Goal: Check status: Check status

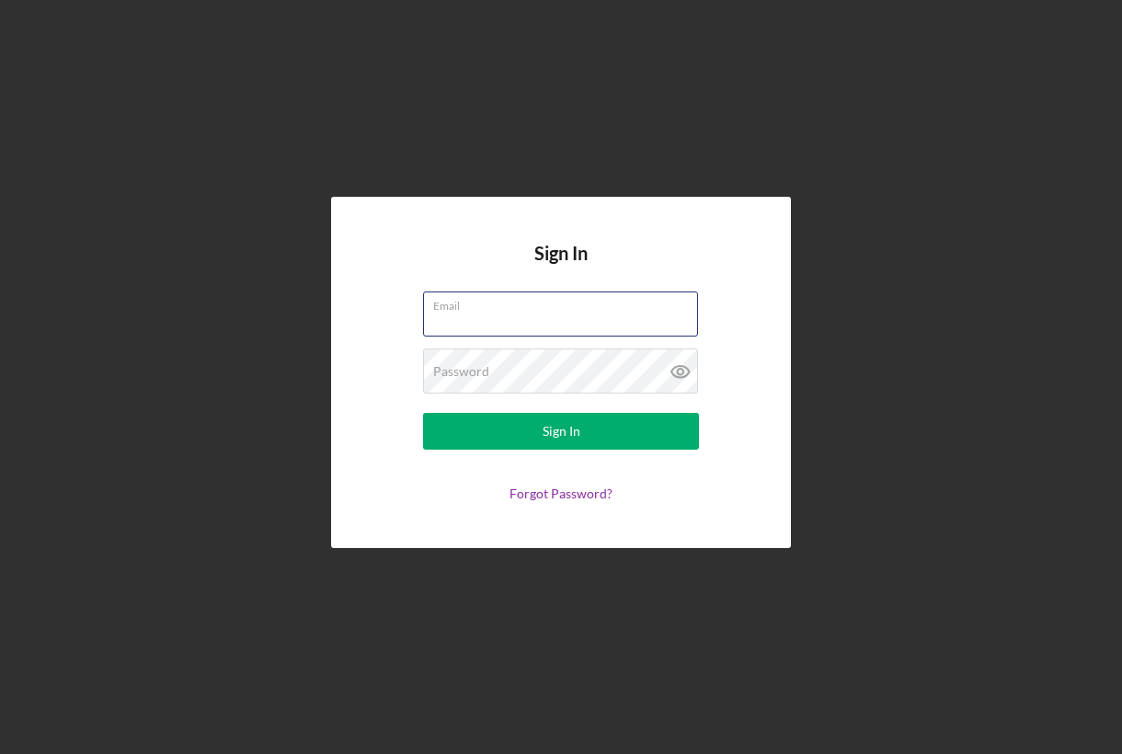
type input "[EMAIL_ADDRESS][DOMAIN_NAME]"
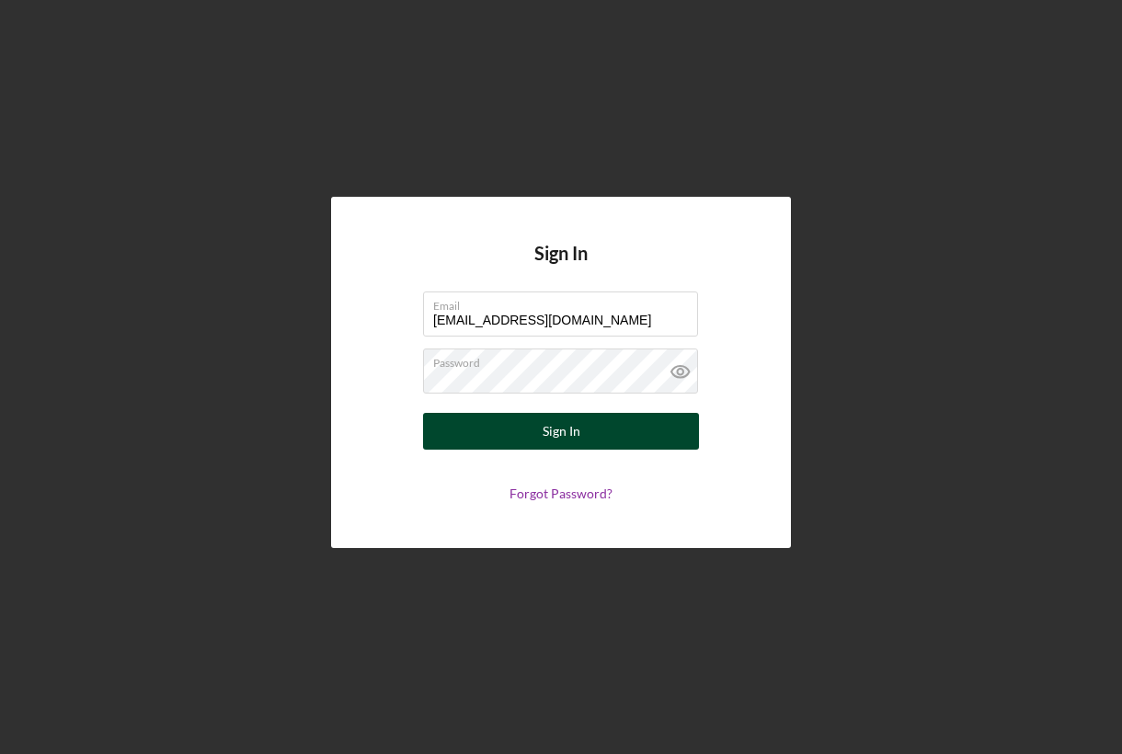
click at [606, 440] on button "Sign In" at bounding box center [561, 431] width 276 height 37
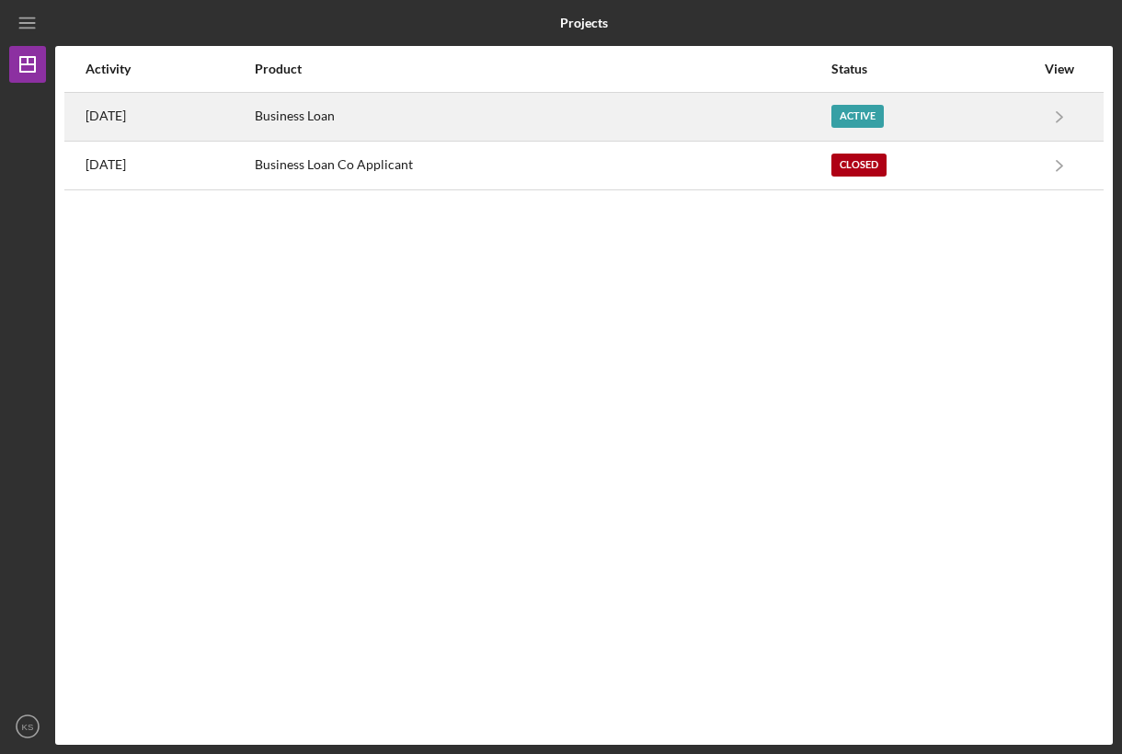
click at [416, 115] on div "Business Loan" at bounding box center [542, 117] width 575 height 46
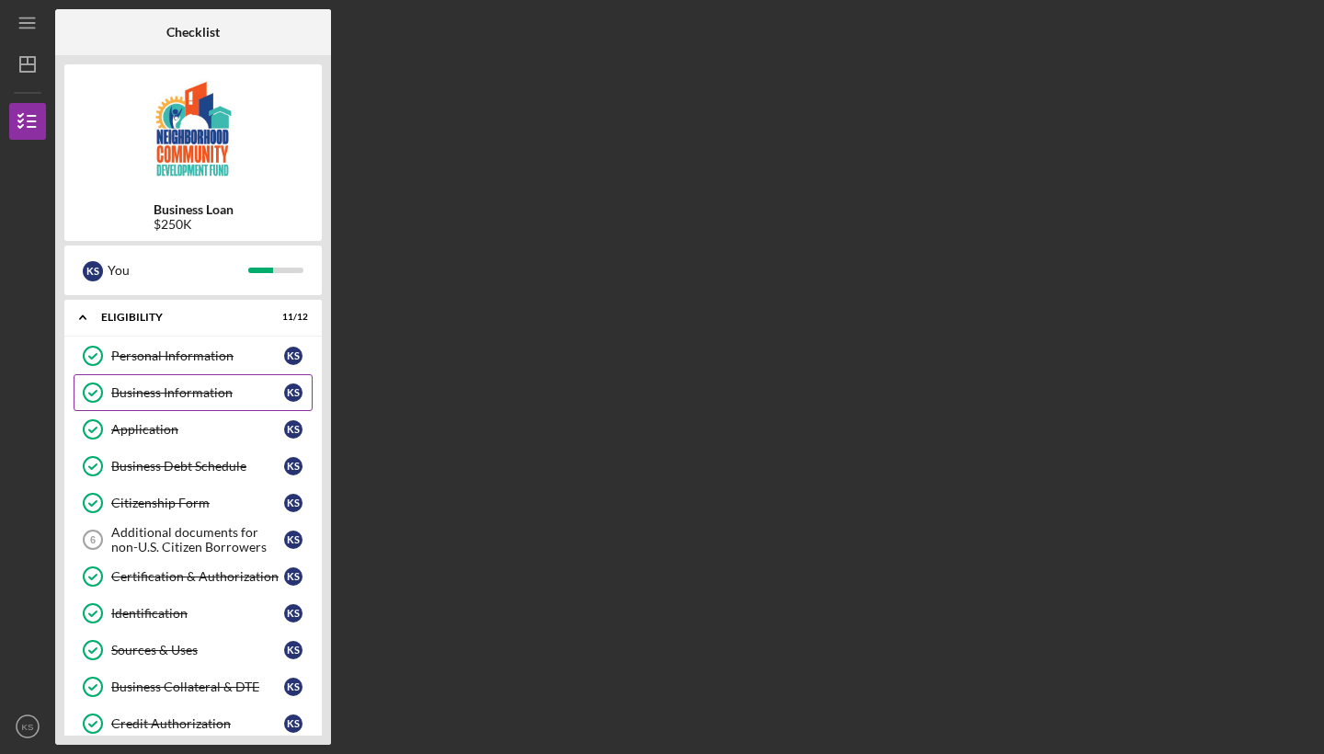
click at [190, 398] on div "Business Information" at bounding box center [197, 392] width 173 height 15
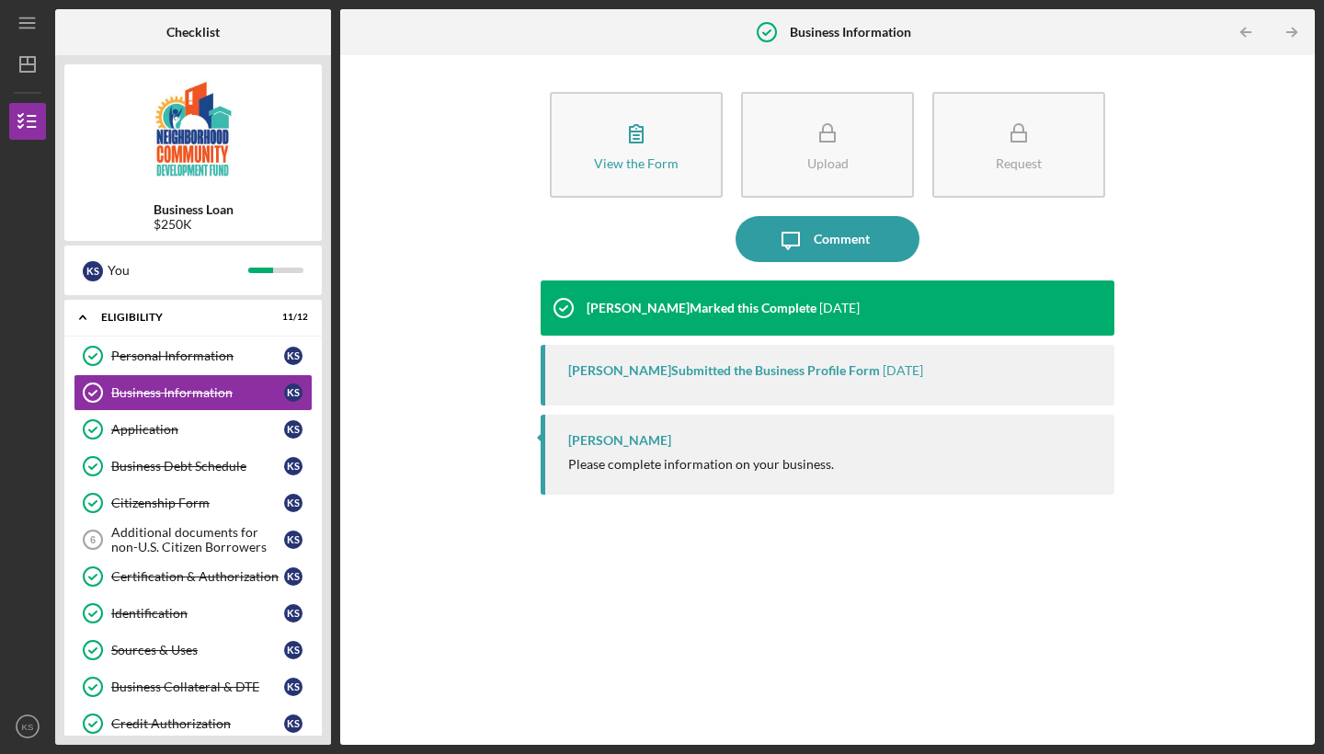
click at [691, 372] on div "[PERSON_NAME] Submitted the Business Profile Form" at bounding box center [724, 370] width 312 height 15
click at [602, 444] on div "[PERSON_NAME]" at bounding box center [619, 440] width 103 height 15
click at [607, 377] on div "[PERSON_NAME] Submitted the Business Profile Form" at bounding box center [724, 370] width 312 height 15
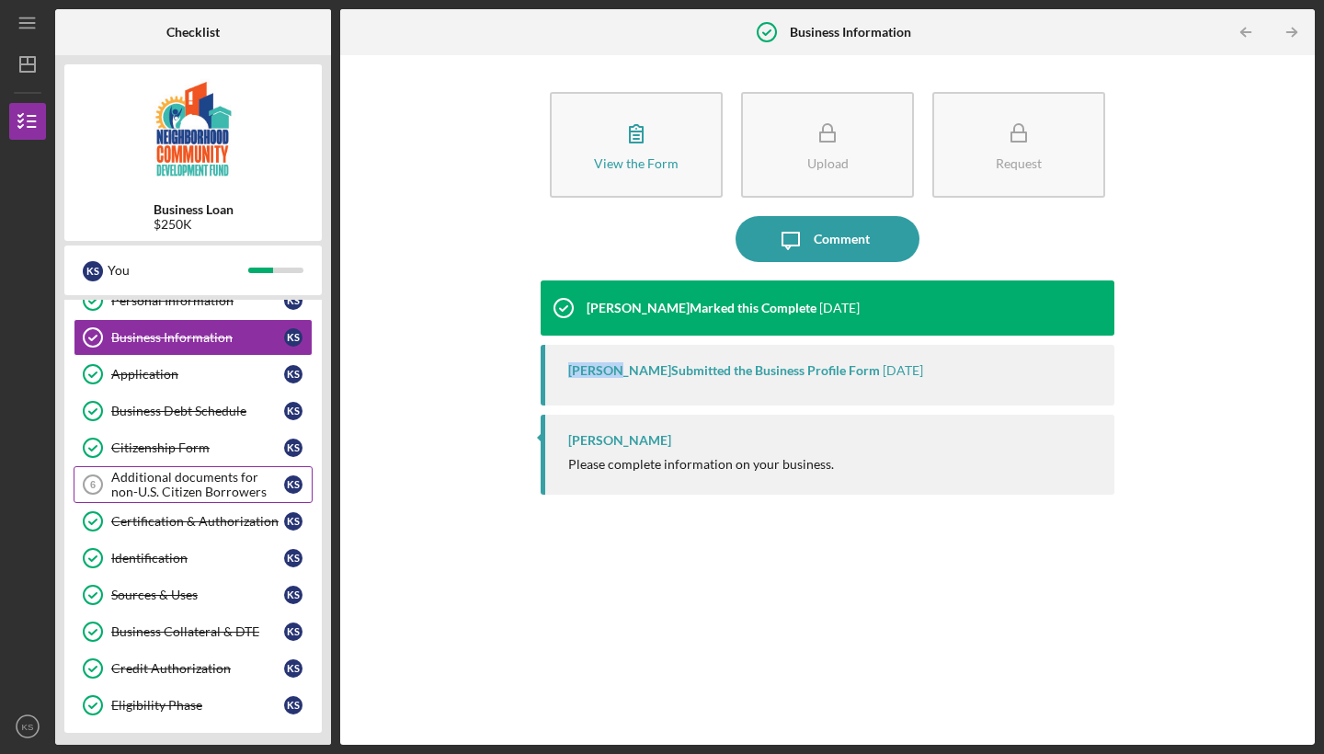
scroll to position [69, 0]
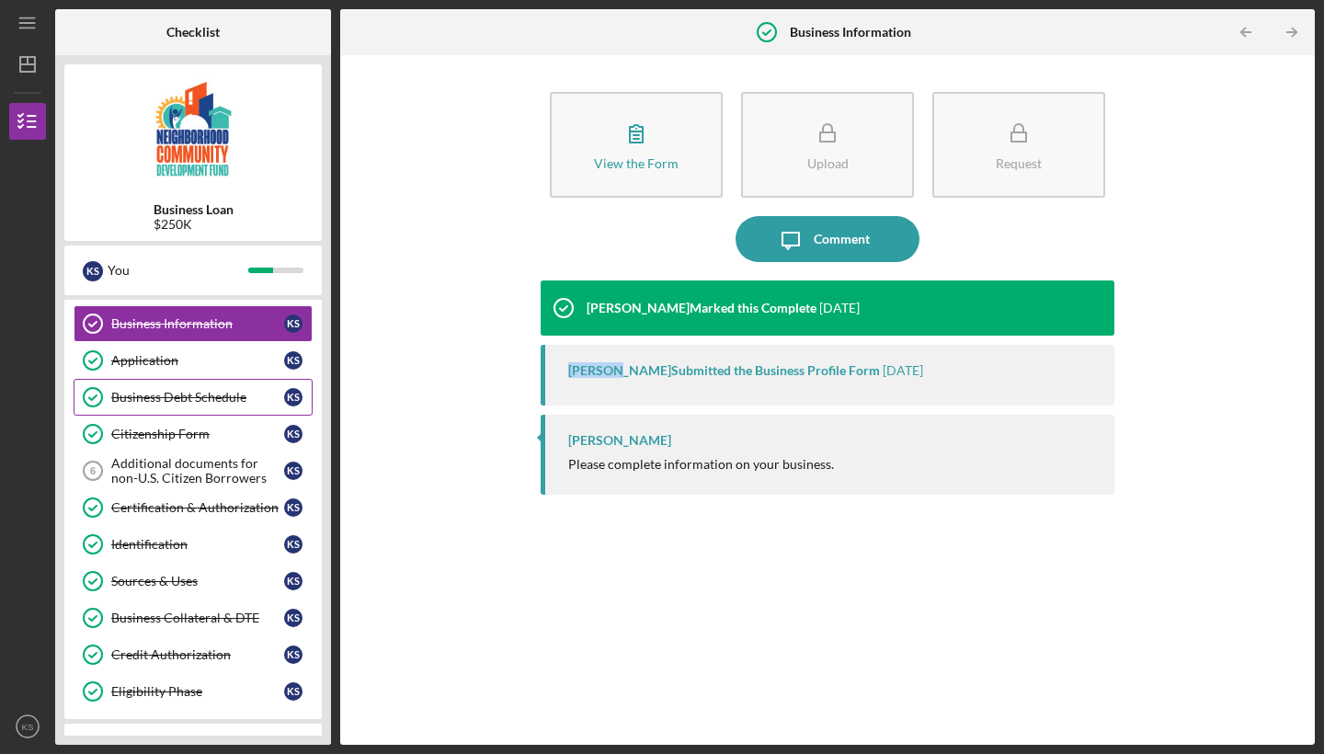
click at [176, 398] on div "Business Debt Schedule" at bounding box center [197, 397] width 173 height 15
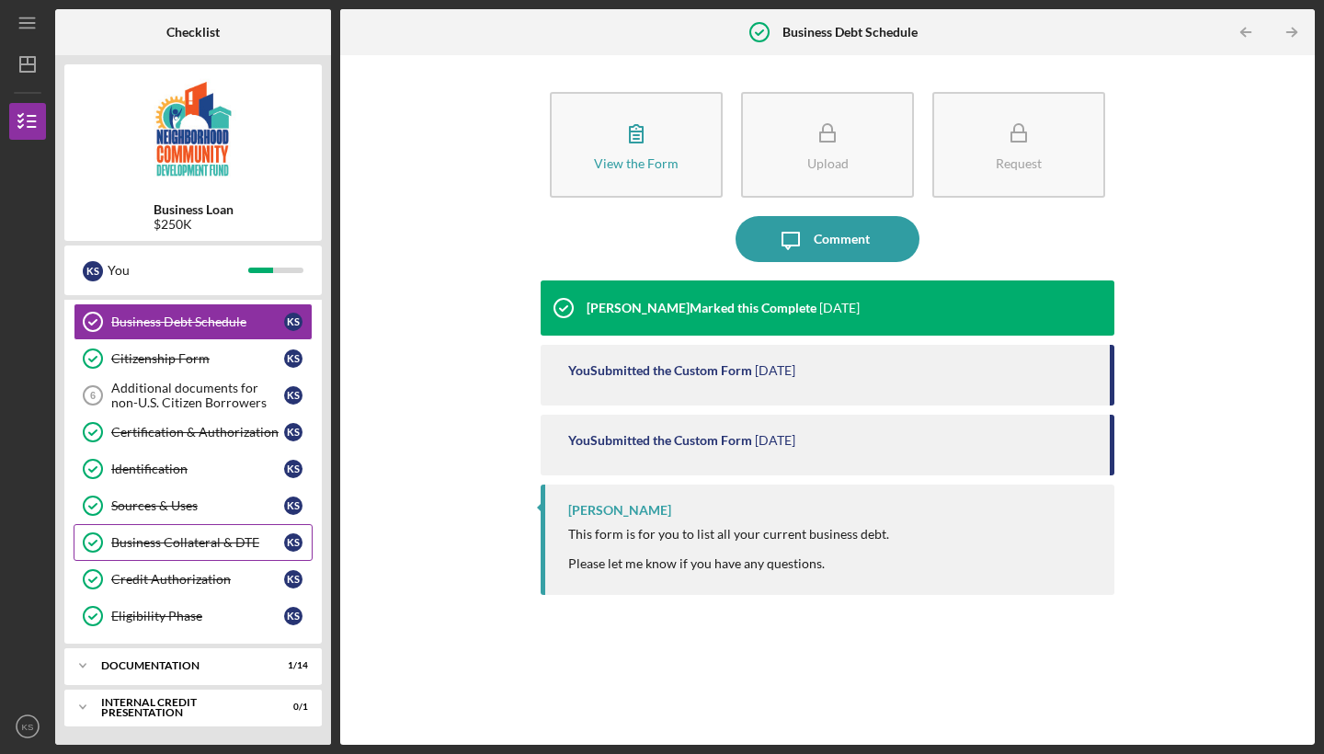
scroll to position [144, 0]
click at [202, 671] on div "Icon/Expander documentation 1 / 14" at bounding box center [193, 665] width 258 height 37
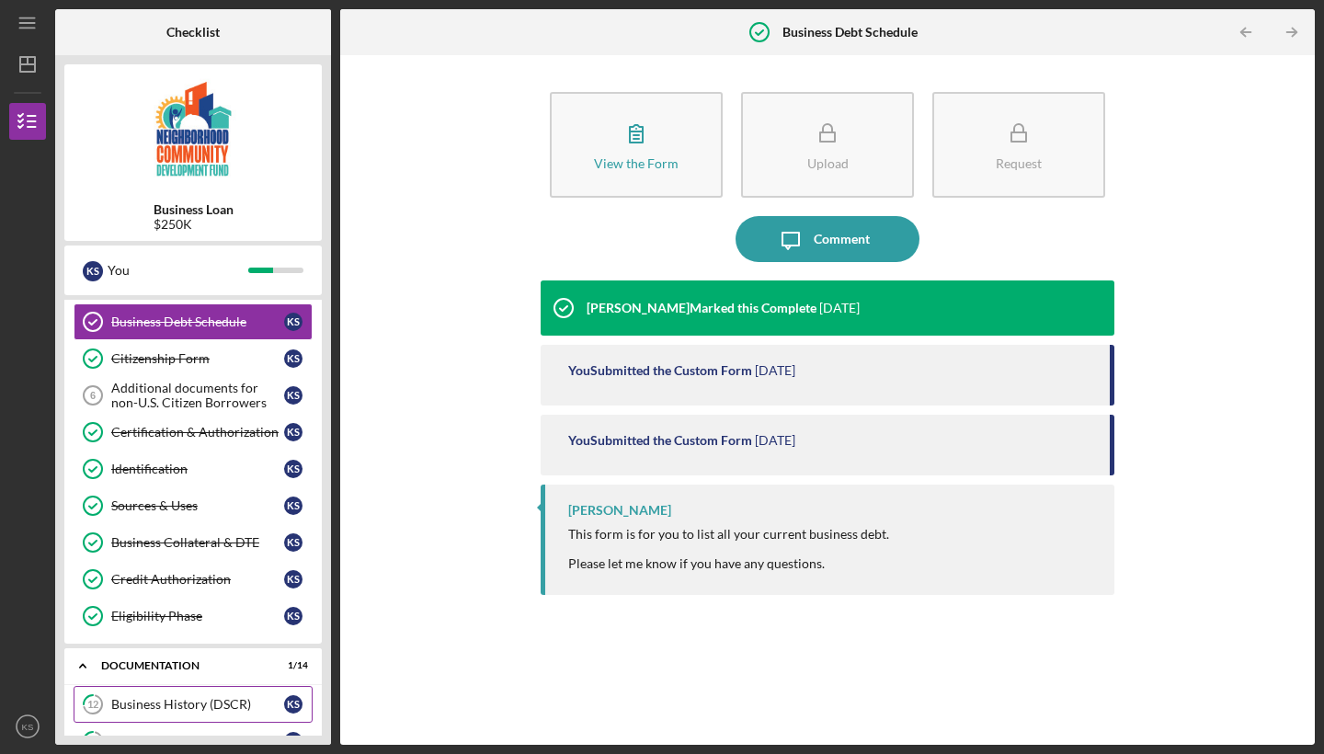
click at [147, 713] on link "12 Business History (DSCR) K S" at bounding box center [193, 704] width 239 height 37
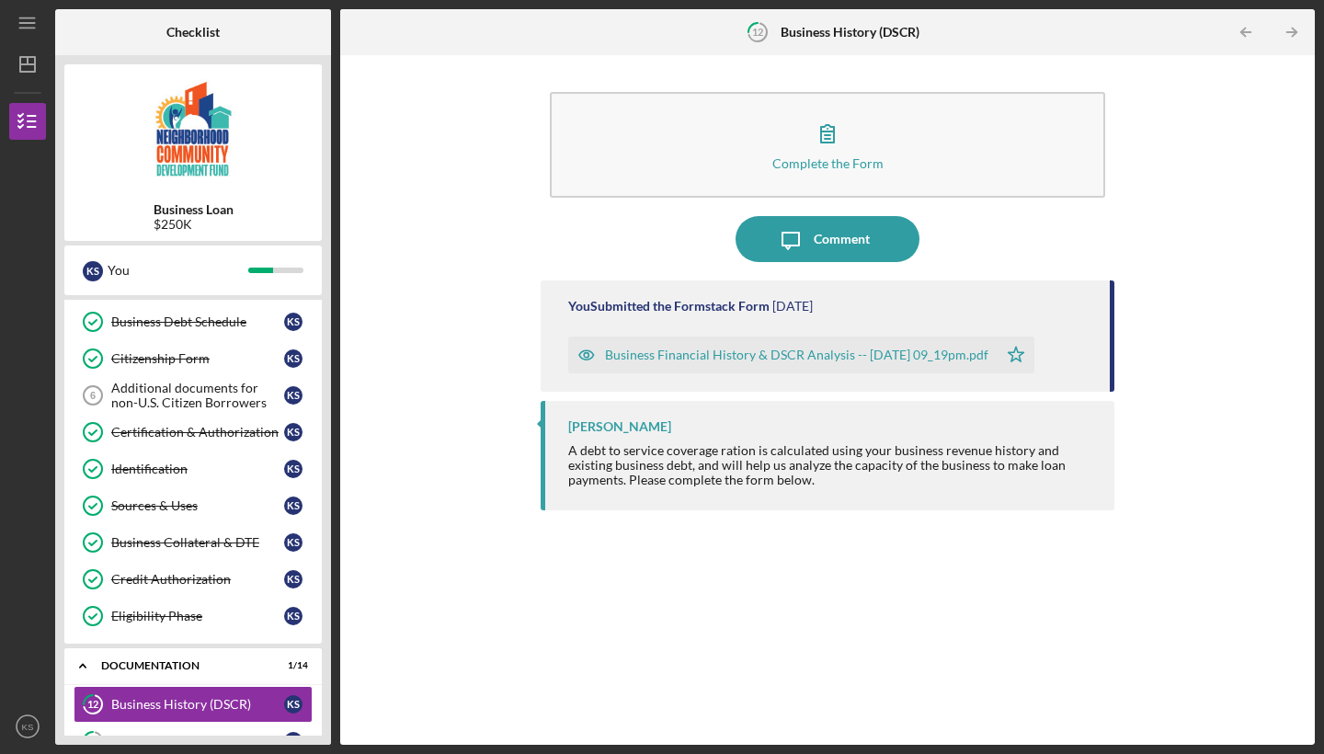
click at [695, 356] on div "Business Financial History & DSCR Analysis -- [DATE] 09_19pm.pdf" at bounding box center [797, 355] width 384 height 15
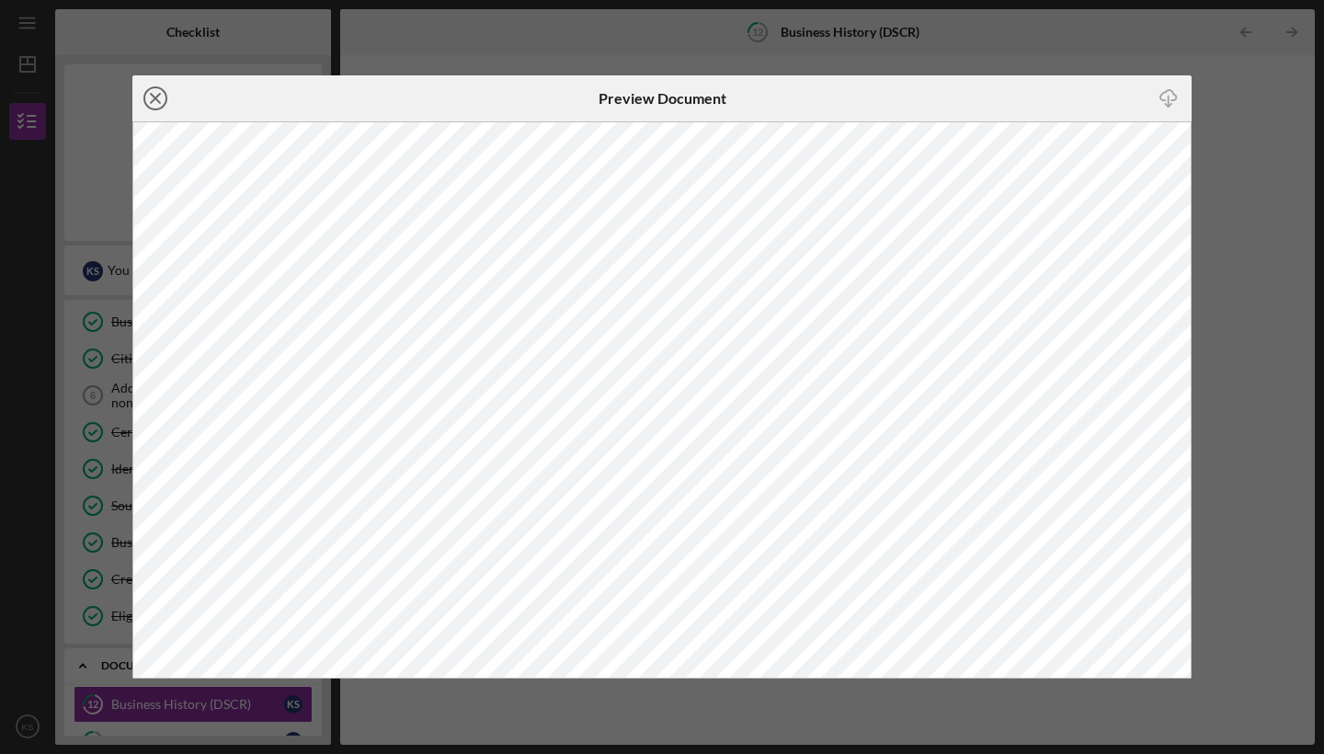
click at [158, 100] on line at bounding box center [155, 98] width 9 height 9
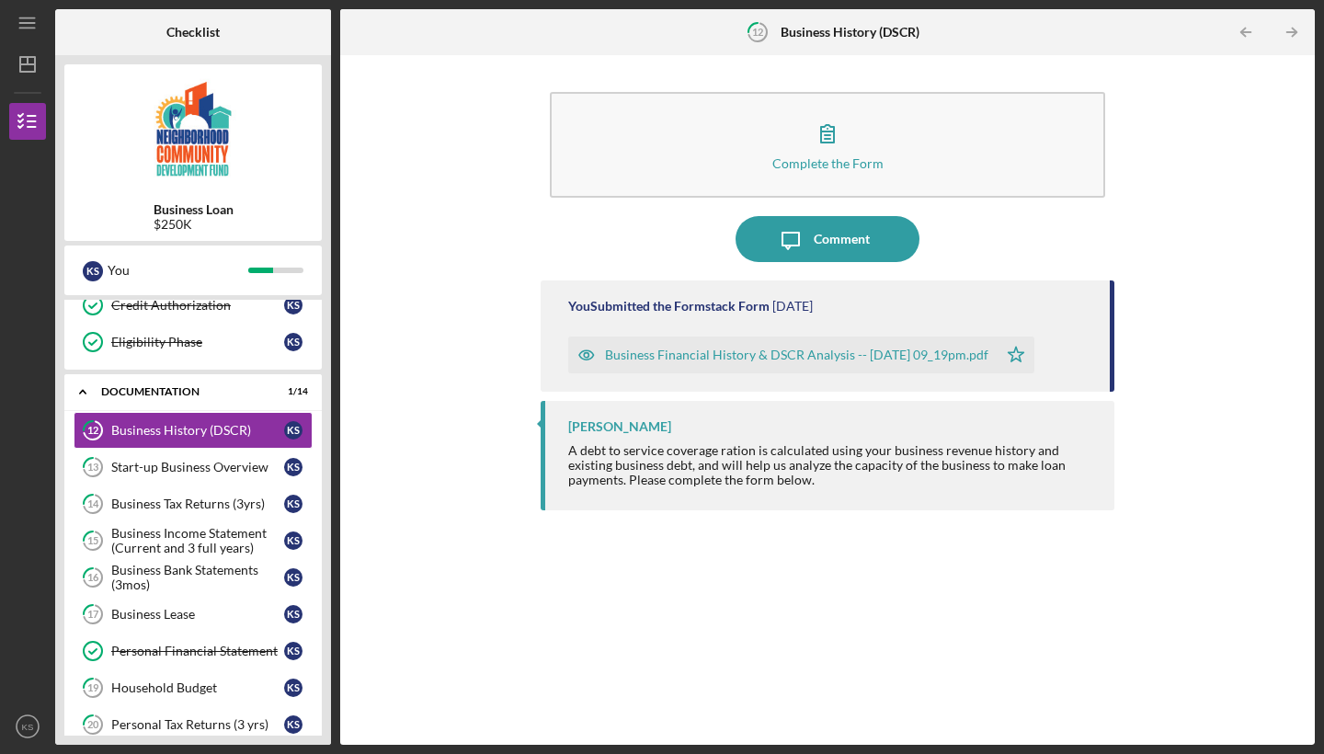
scroll to position [426, 0]
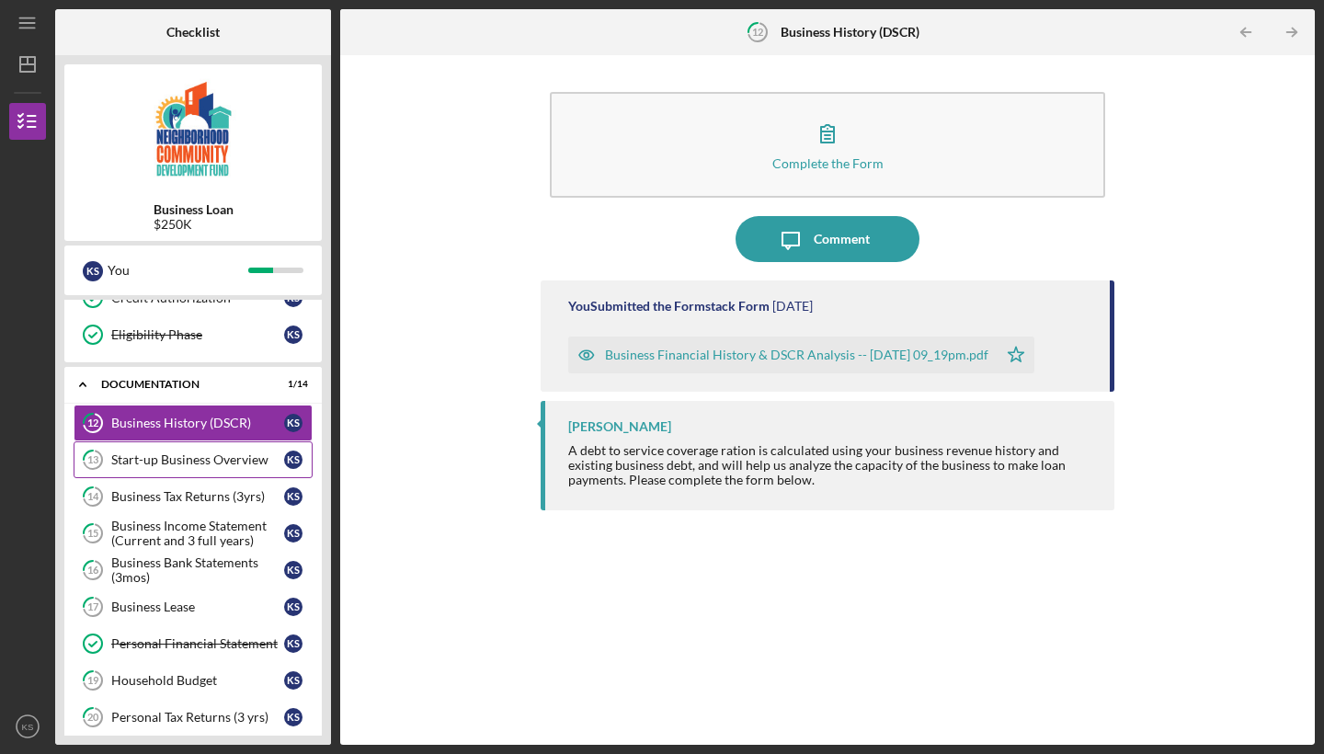
click at [174, 459] on div "Start-up Business Overview" at bounding box center [197, 459] width 173 height 15
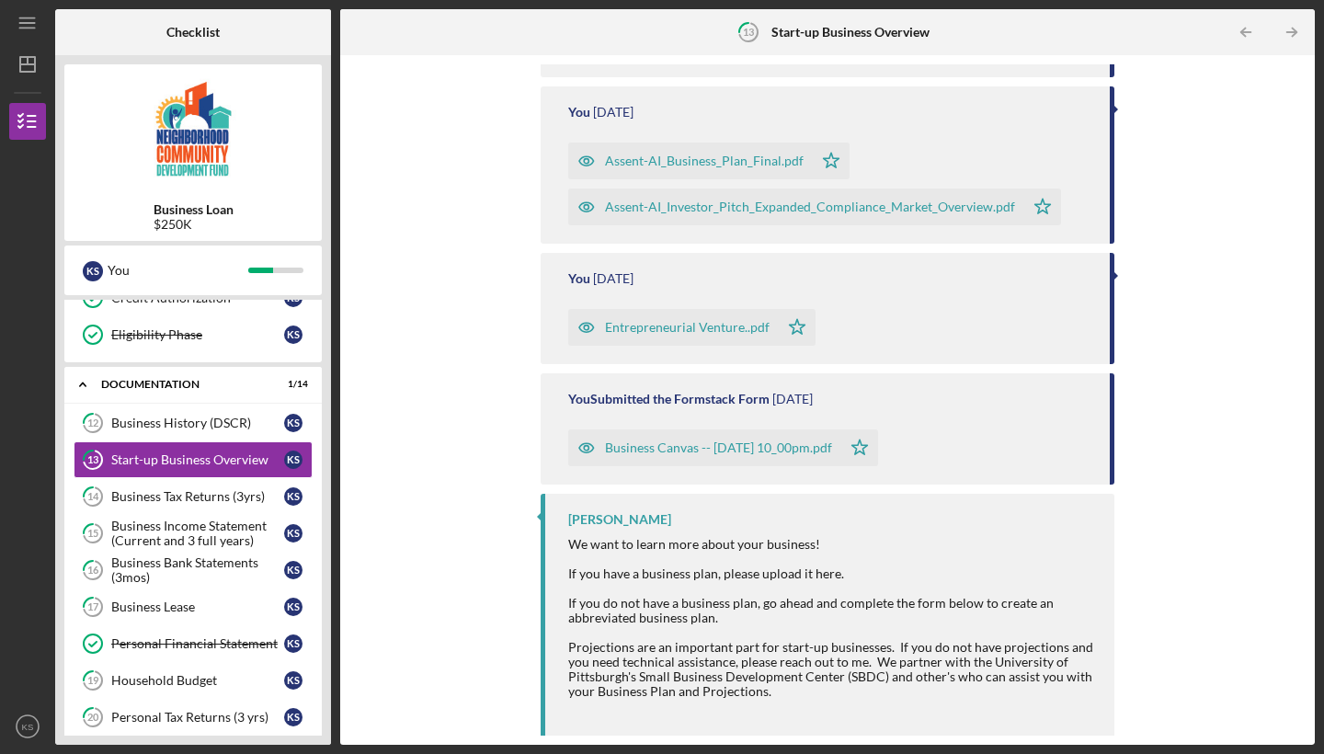
scroll to position [532, 0]
click at [685, 446] on div "Business Canvas -- [DATE] 10_00pm.pdf" at bounding box center [718, 448] width 227 height 15
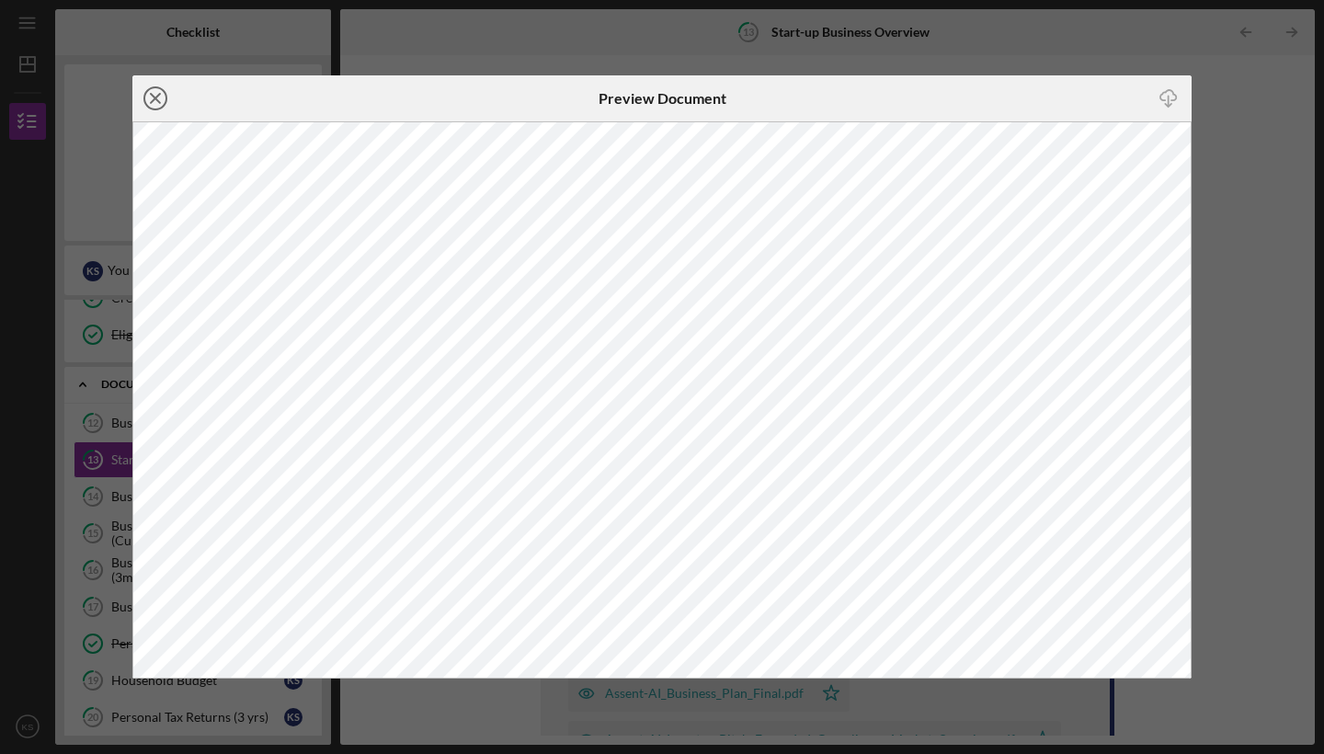
click at [153, 101] on line at bounding box center [155, 98] width 9 height 9
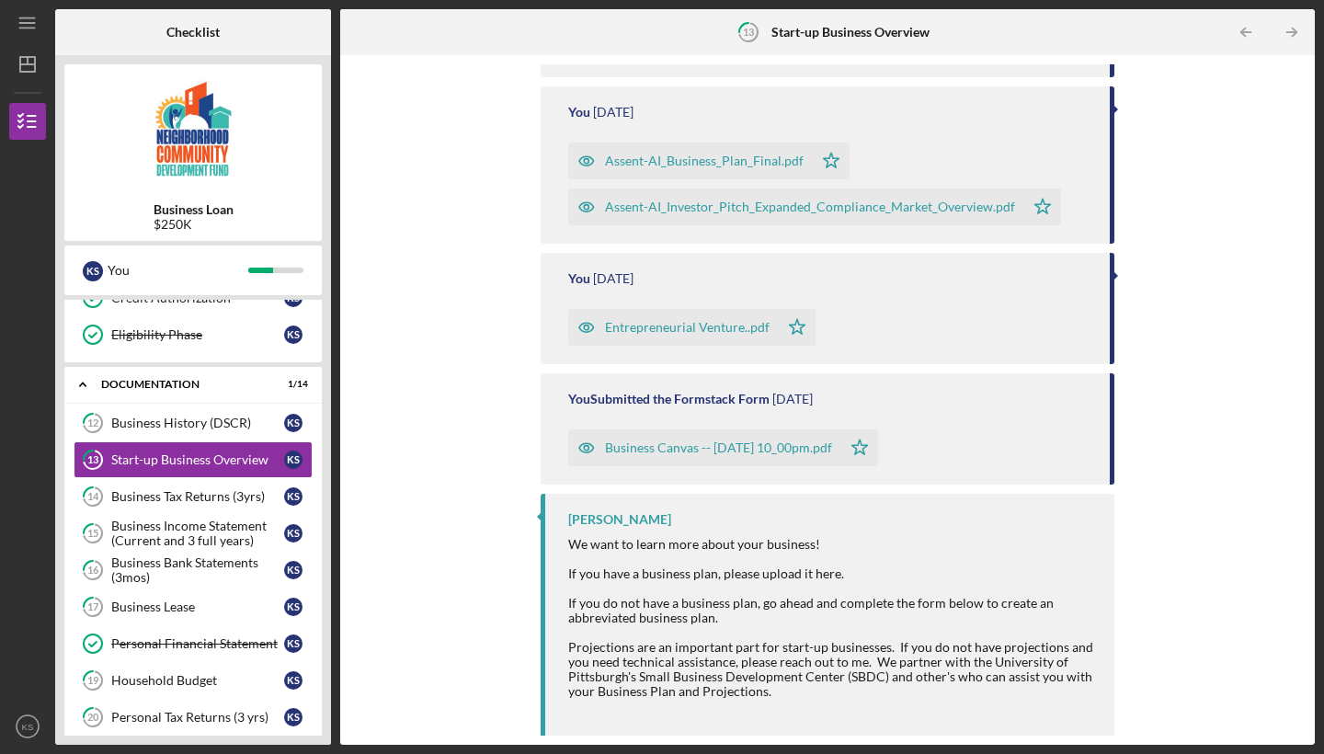
scroll to position [532, 0]
click at [683, 333] on div "Entrepreneurial Venture..pdf" at bounding box center [687, 328] width 165 height 15
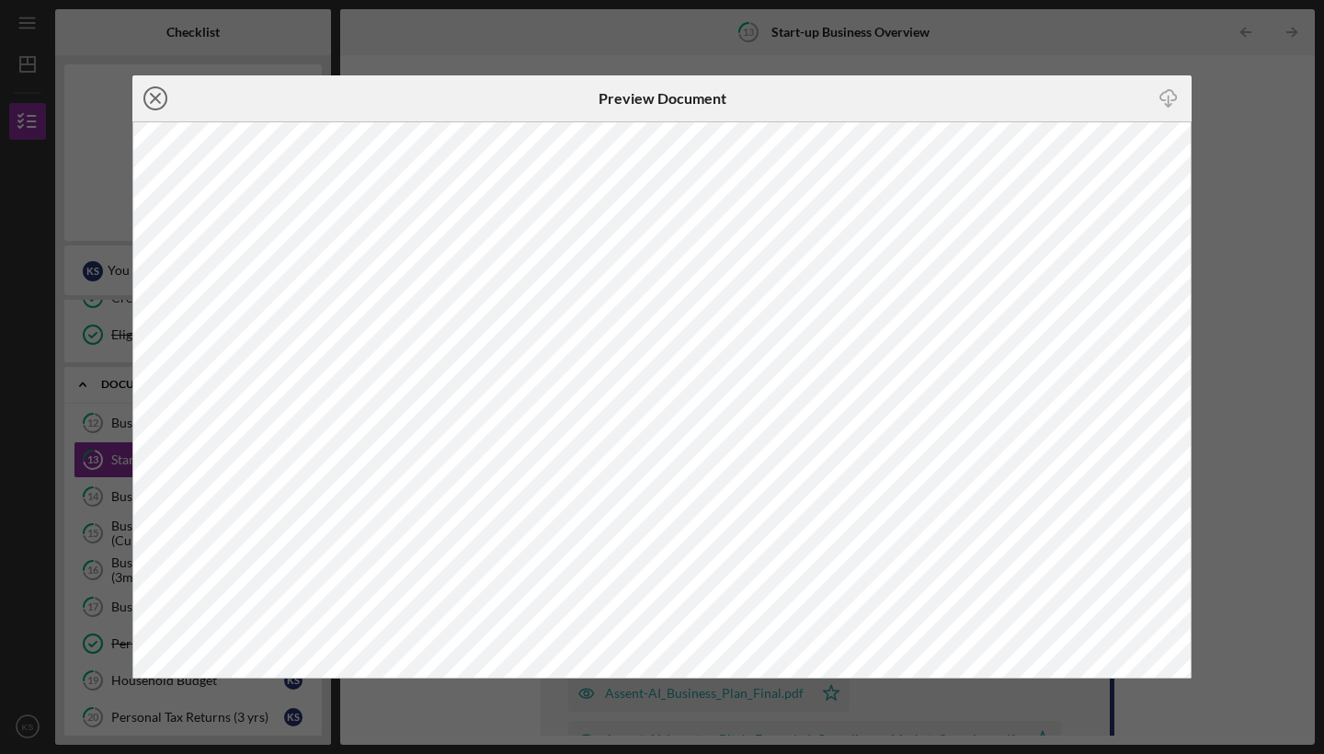
click at [165, 93] on circle at bounding box center [155, 98] width 22 height 22
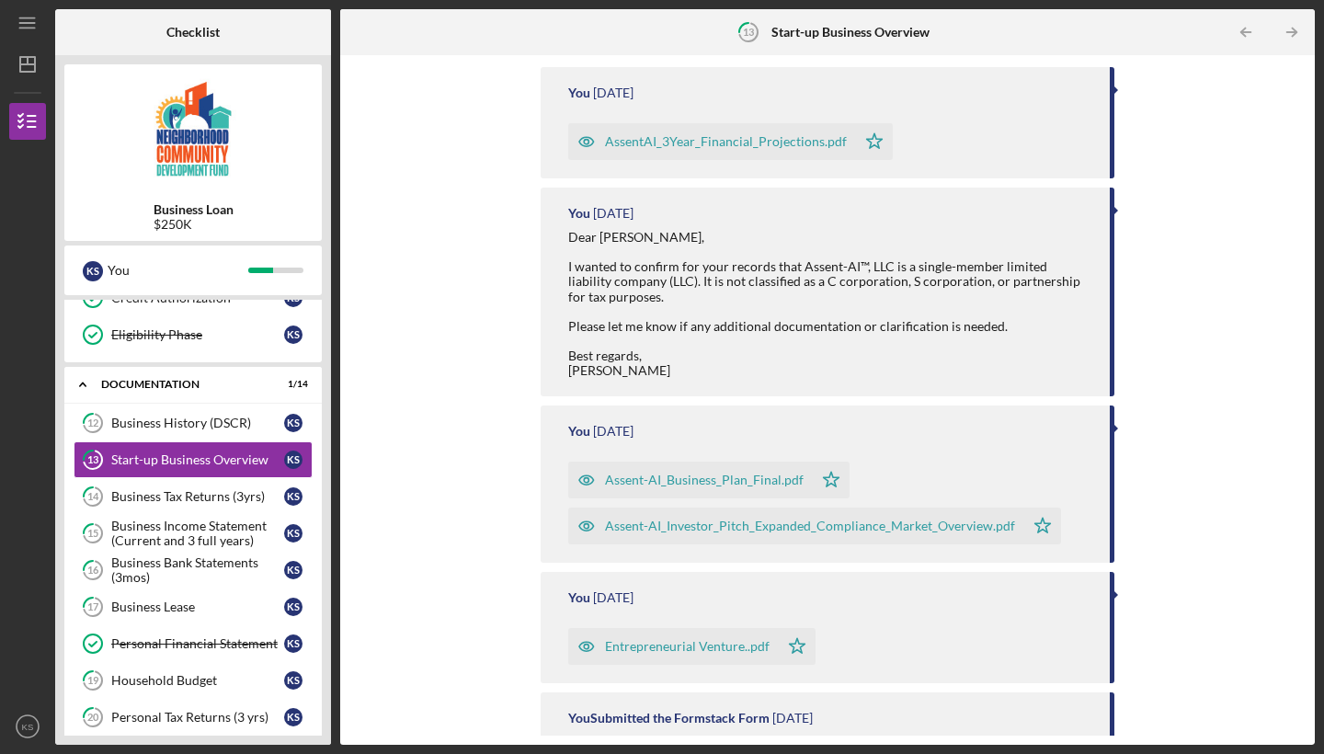
scroll to position [232, 0]
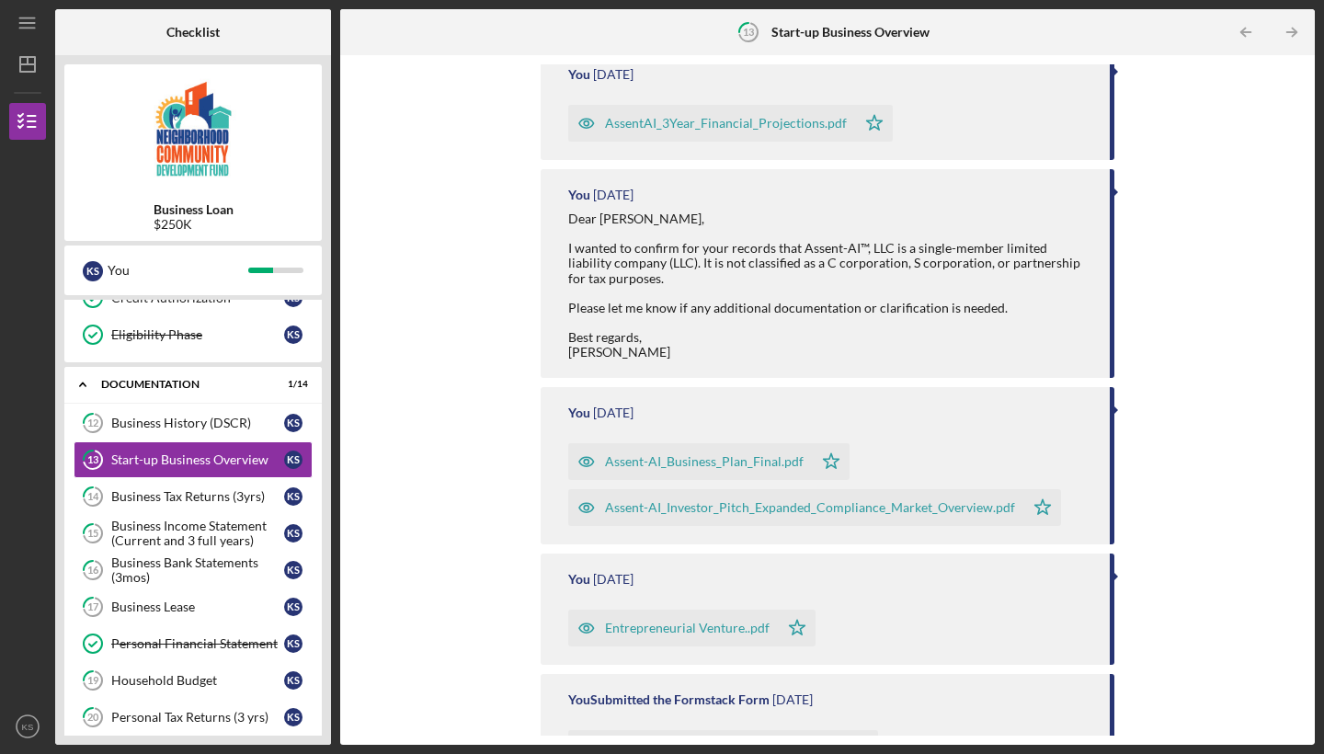
click at [765, 507] on div "Assent-AI_Investor_Pitch_Expanded_Compliance_Market_Overview.pdf" at bounding box center [810, 507] width 410 height 15
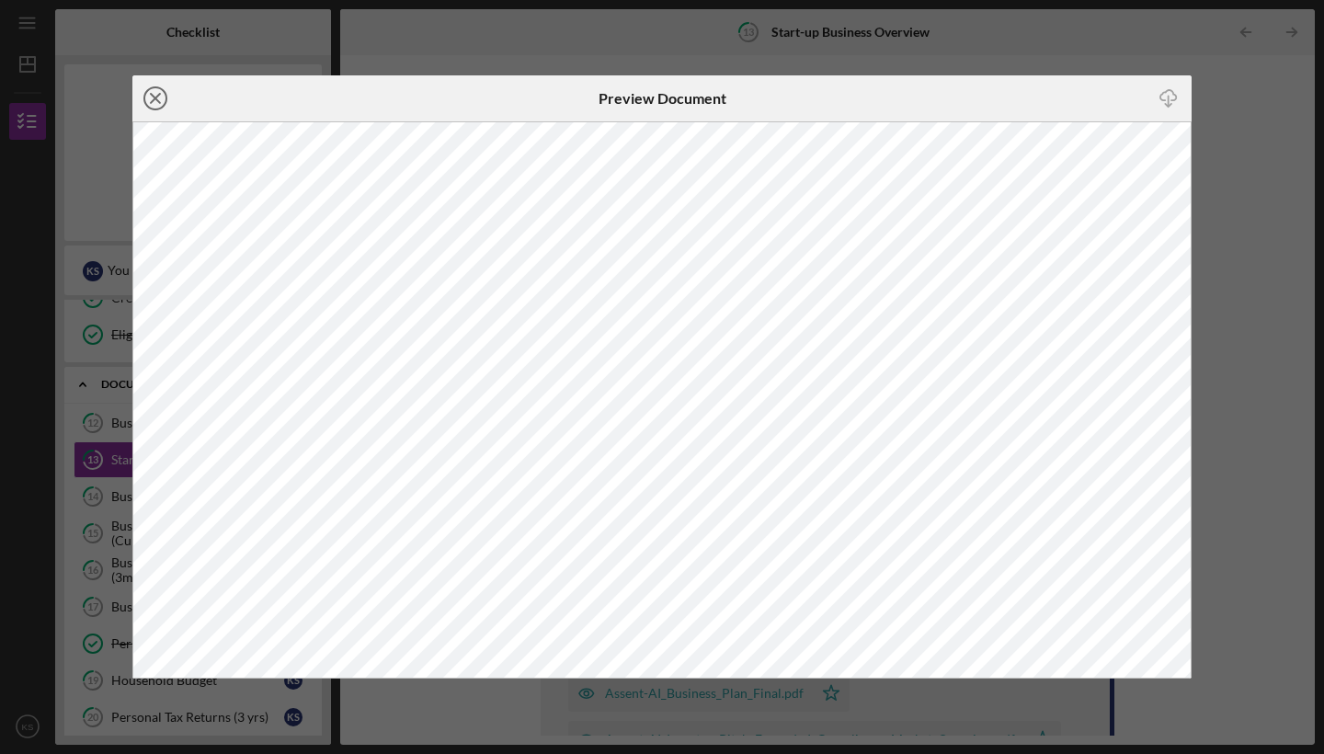
click at [156, 94] on icon "Icon/Close" at bounding box center [155, 98] width 46 height 46
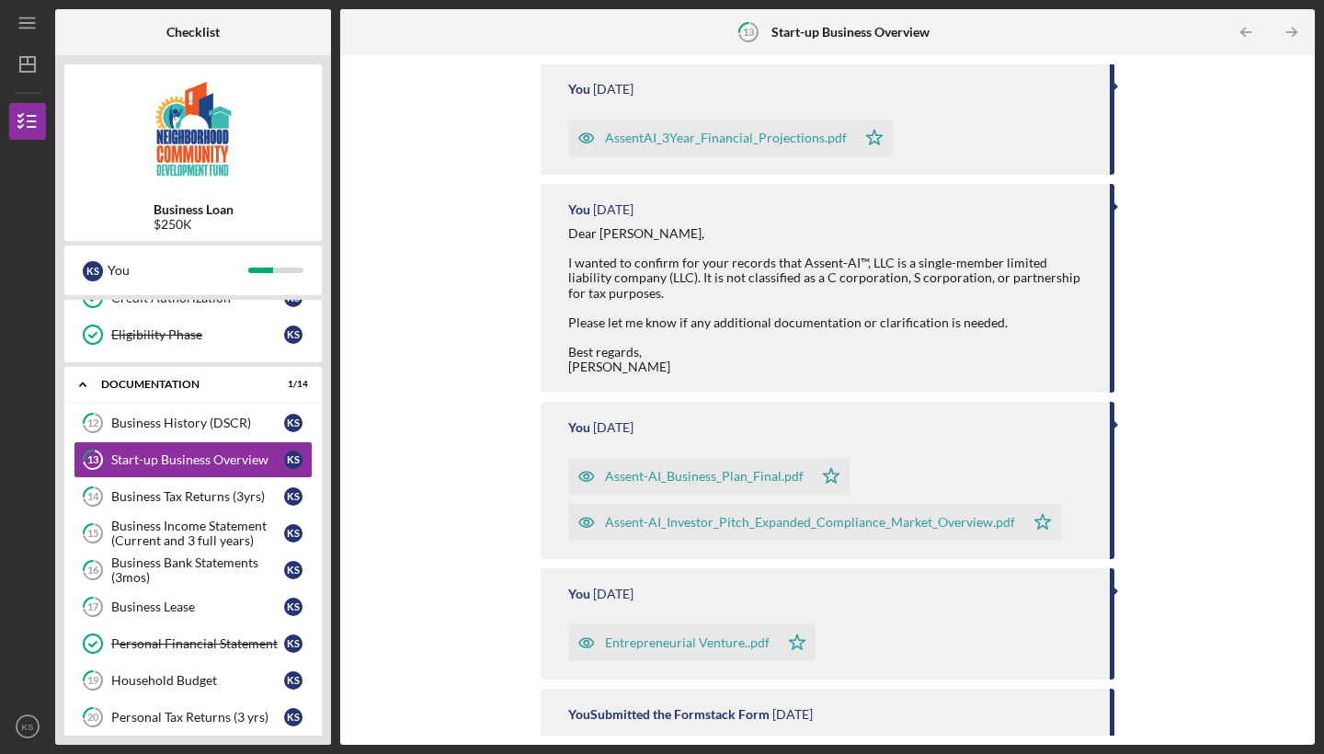
scroll to position [260, 0]
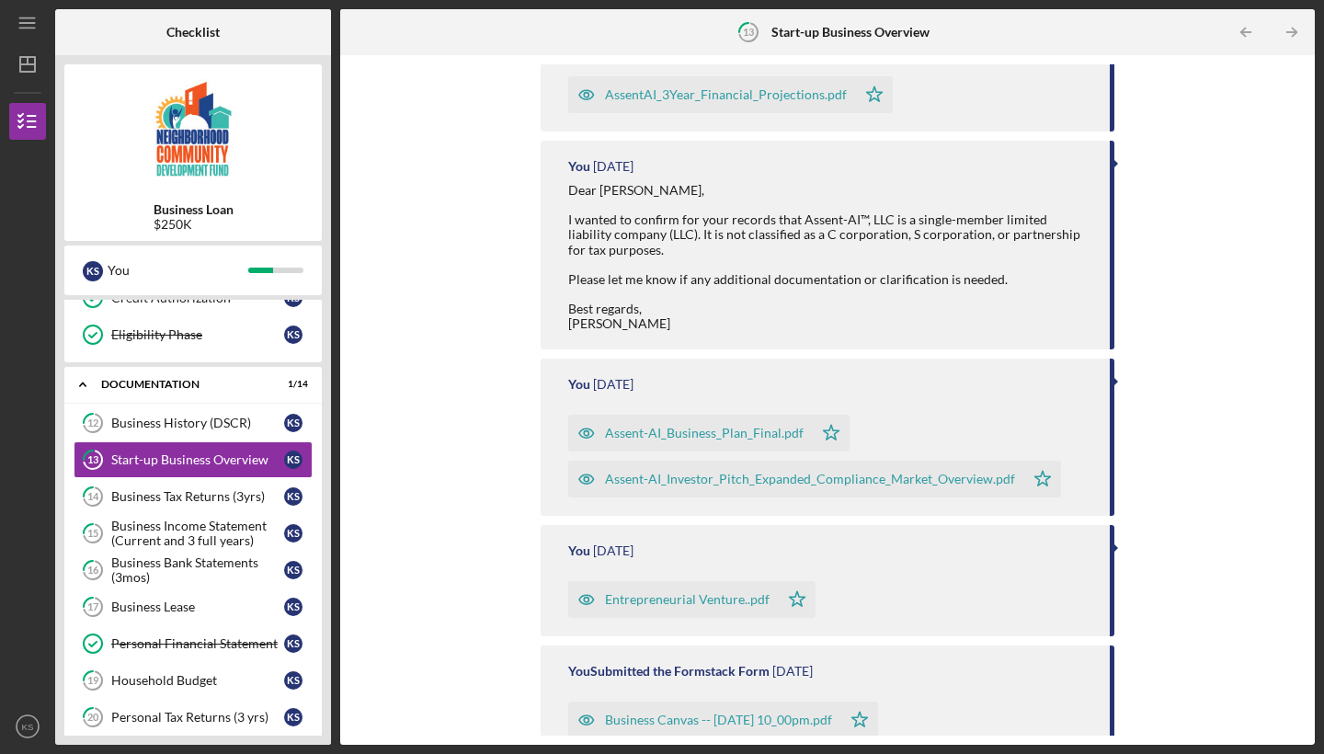
click at [695, 438] on div "Assent-AI_Business_Plan_Final.pdf" at bounding box center [704, 433] width 199 height 15
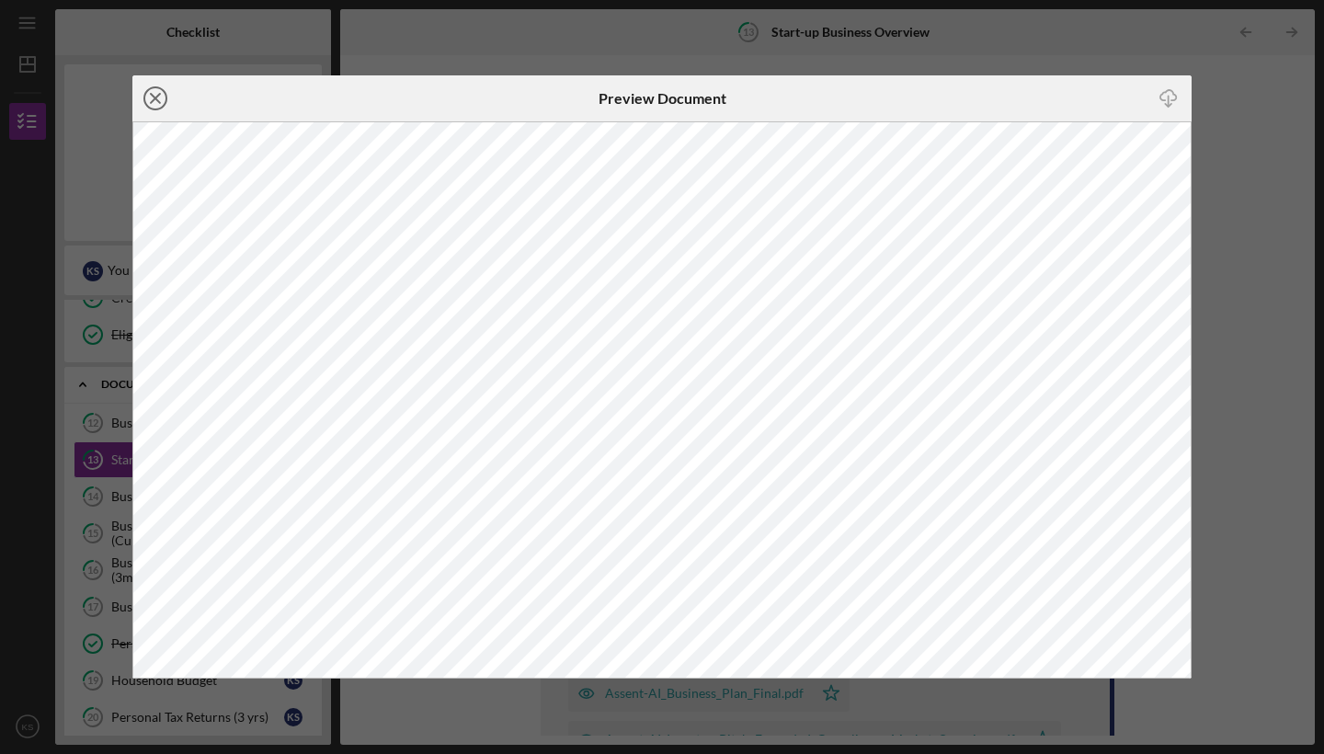
click at [154, 98] on icon "Icon/Close" at bounding box center [155, 98] width 46 height 46
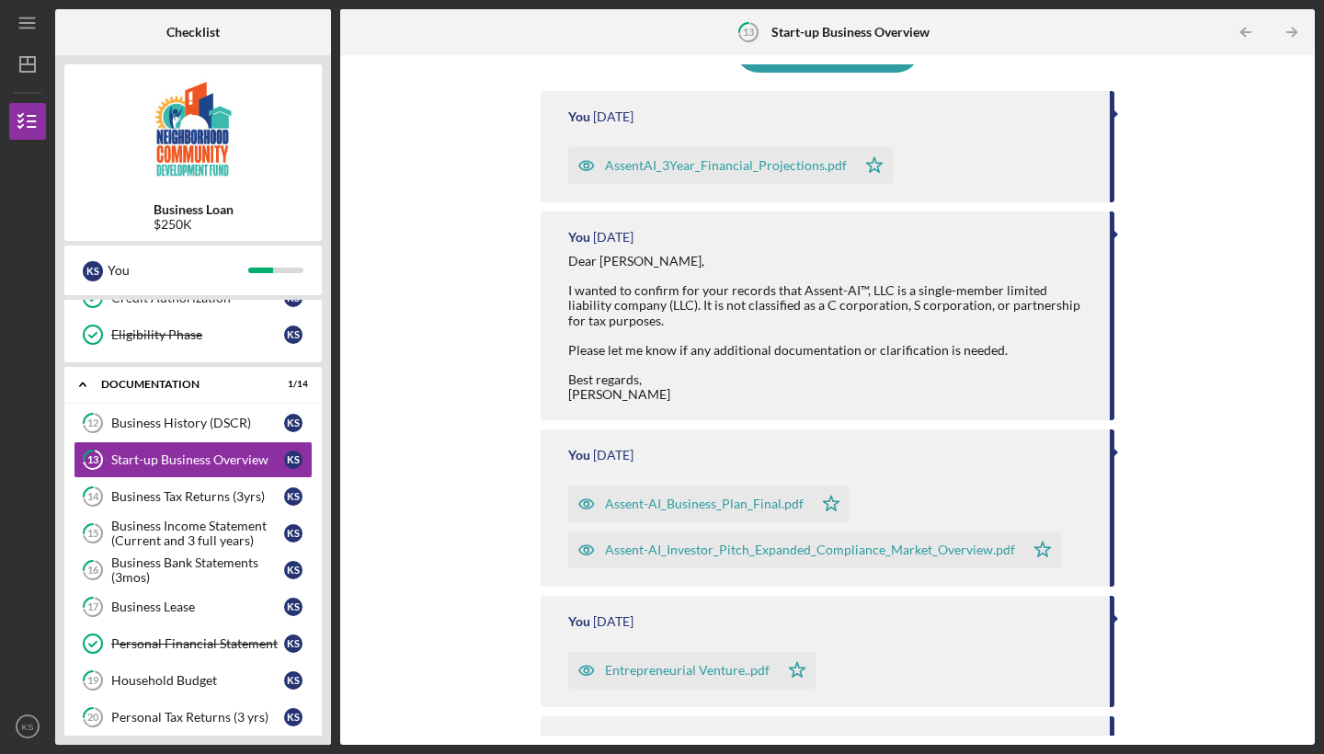
scroll to position [193, 0]
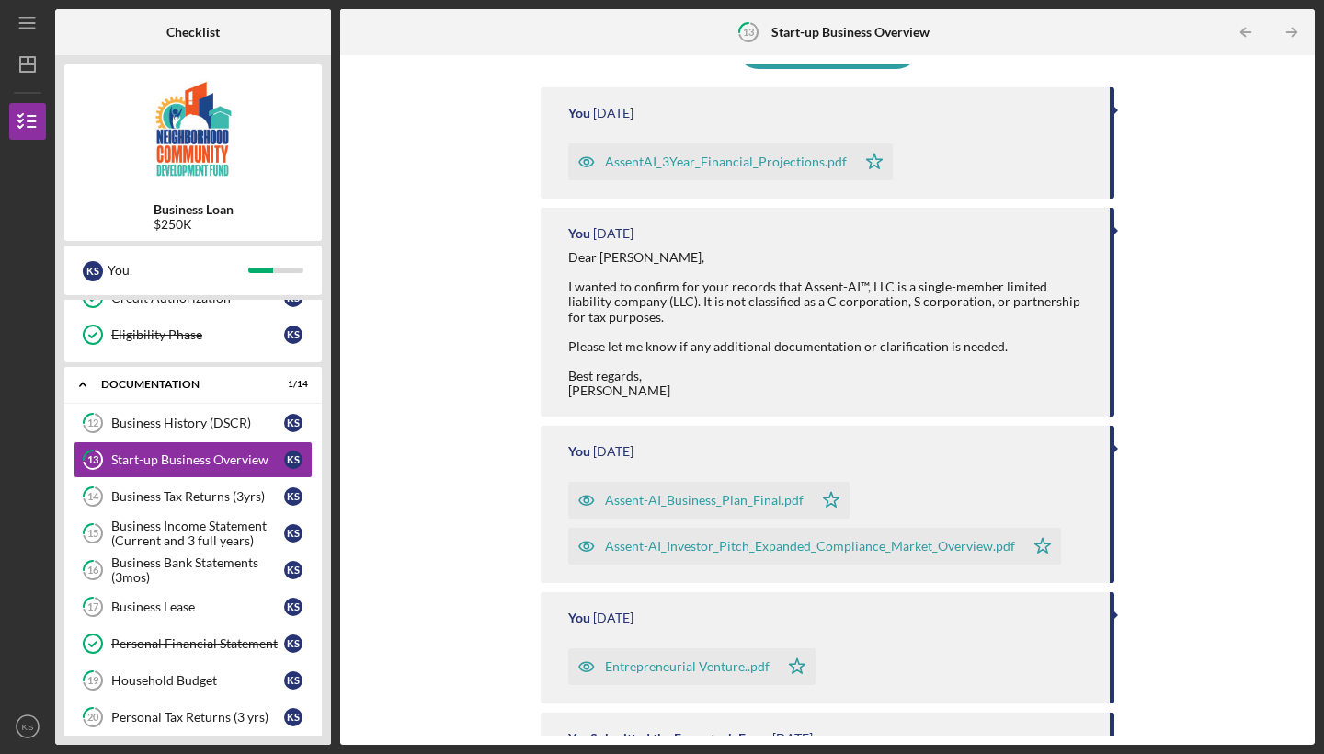
click at [698, 503] on div "Assent-AI_Business_Plan_Final.pdf" at bounding box center [704, 500] width 199 height 15
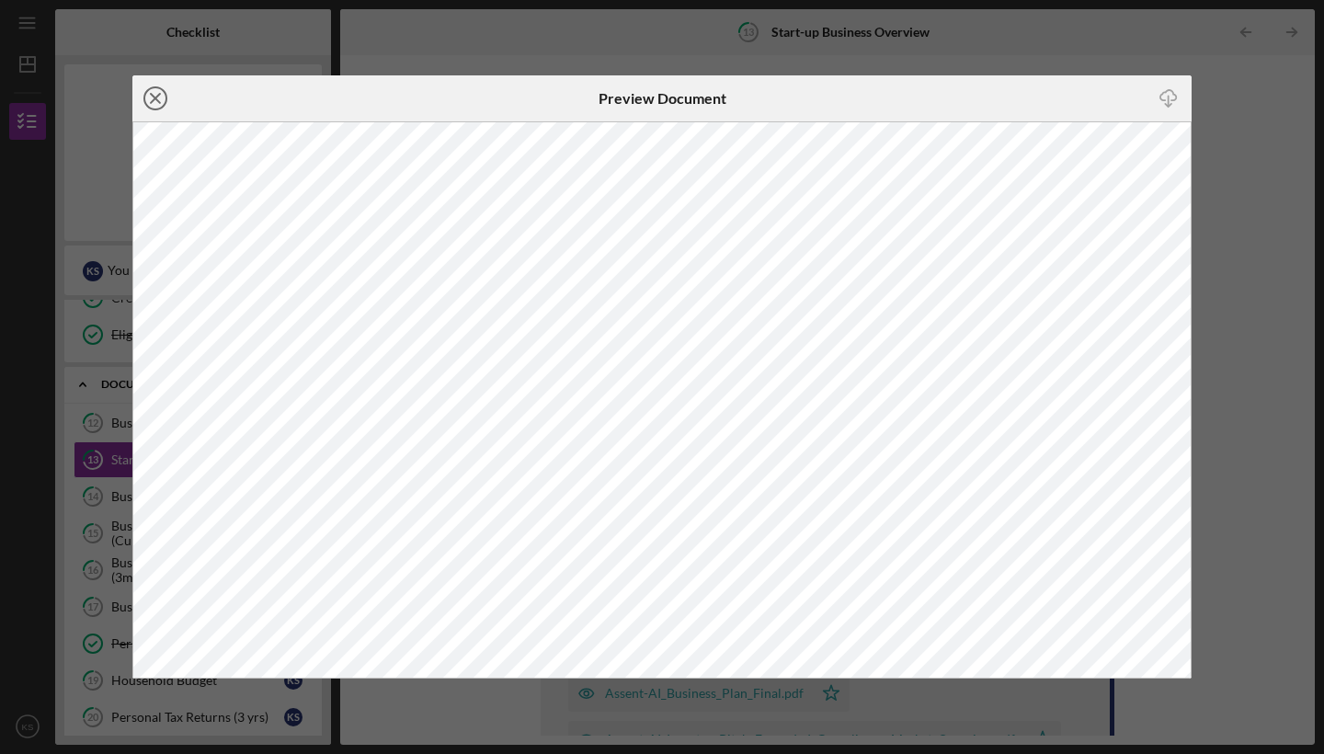
click at [160, 101] on icon "Icon/Close" at bounding box center [155, 98] width 46 height 46
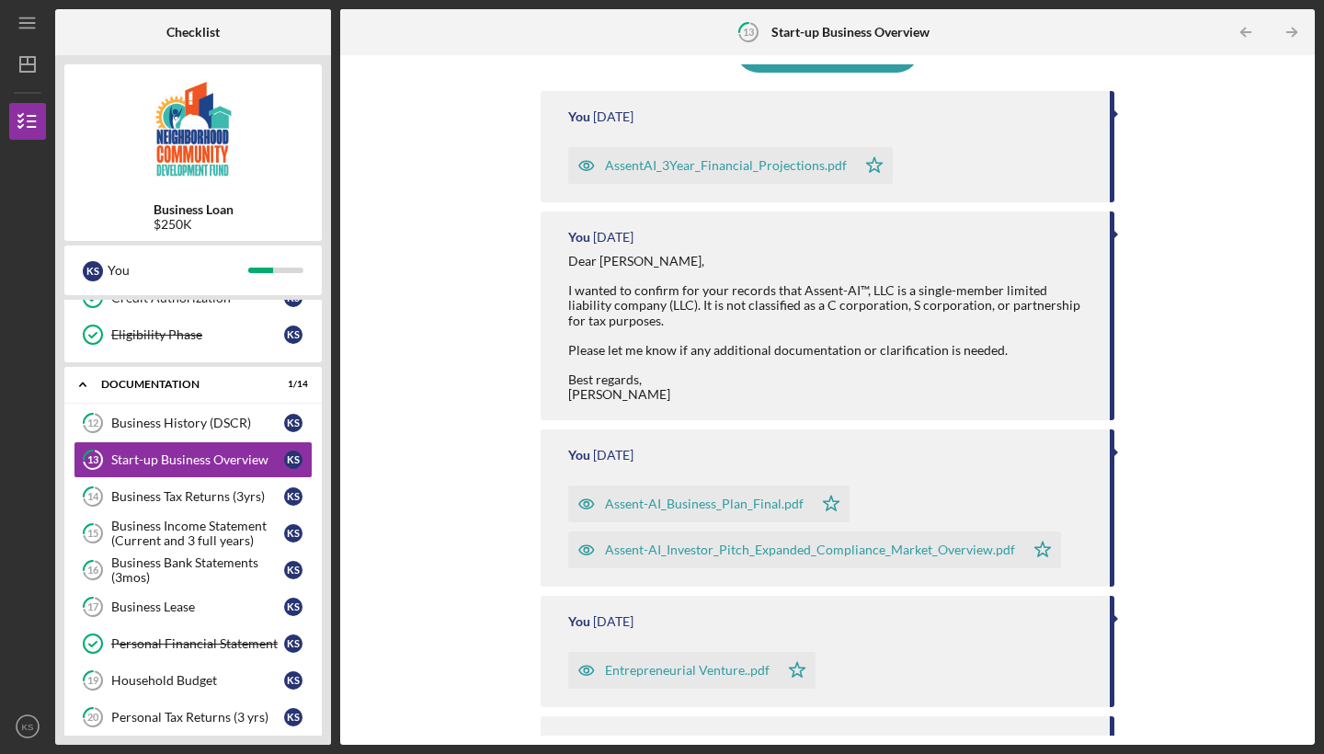
scroll to position [190, 0]
click at [662, 498] on div "Assent-AI_Business_Plan_Final.pdf" at bounding box center [704, 503] width 199 height 15
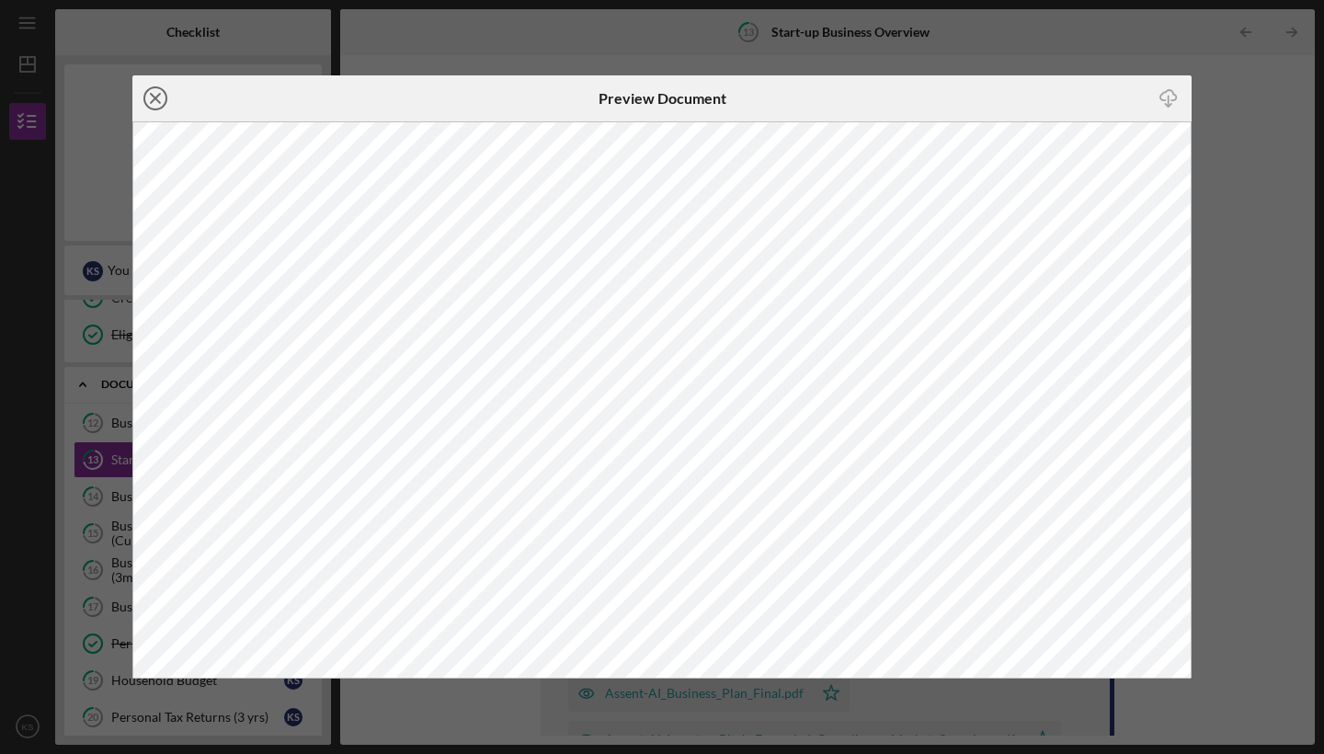
click at [147, 99] on icon "Icon/Close" at bounding box center [155, 98] width 46 height 46
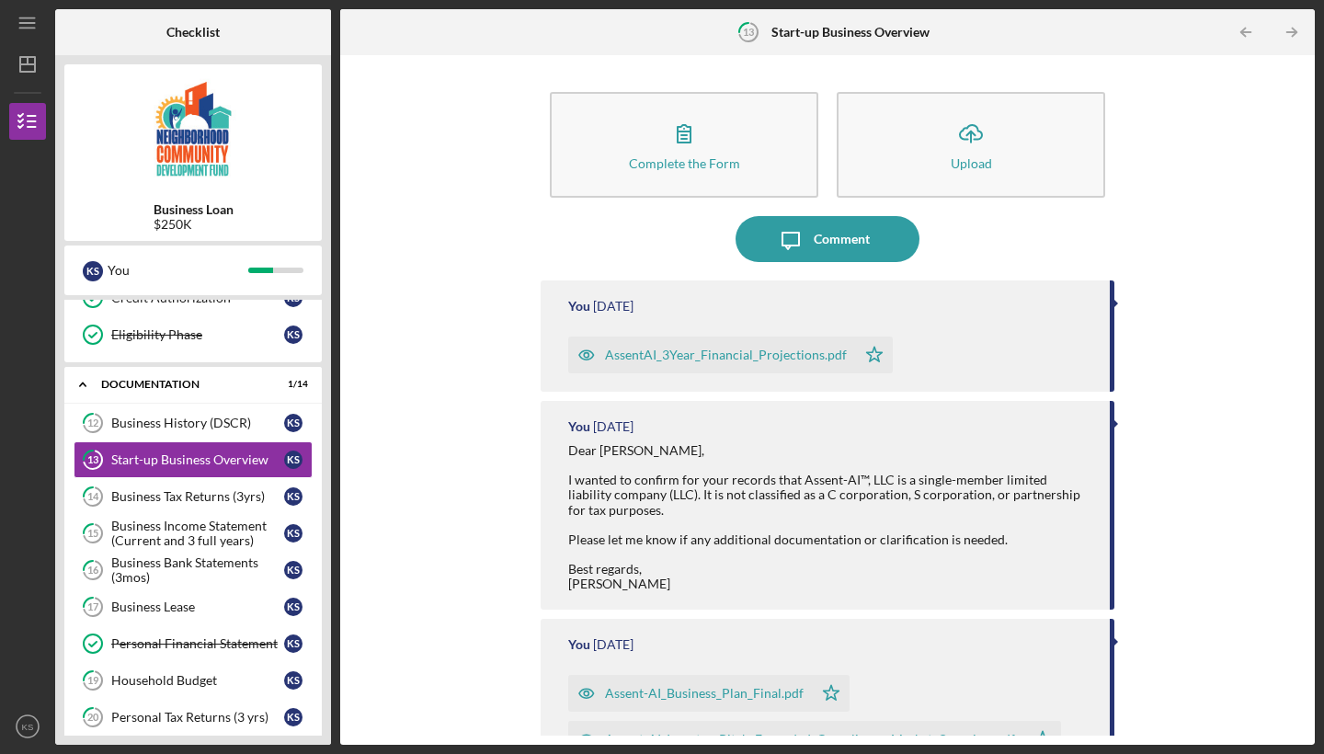
click at [717, 352] on div "AssentAI_3Year_Financial_Projections.pdf" at bounding box center [726, 355] width 242 height 15
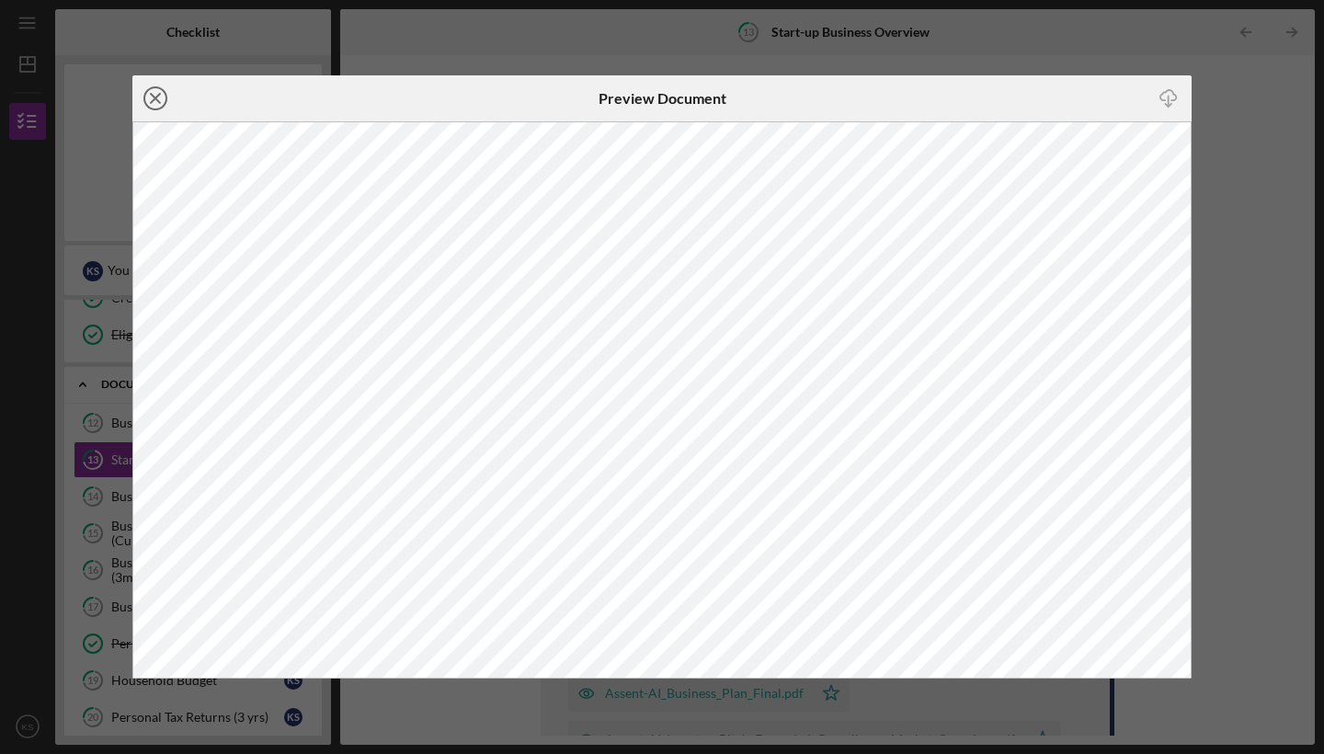
click at [155, 98] on line at bounding box center [155, 98] width 9 height 9
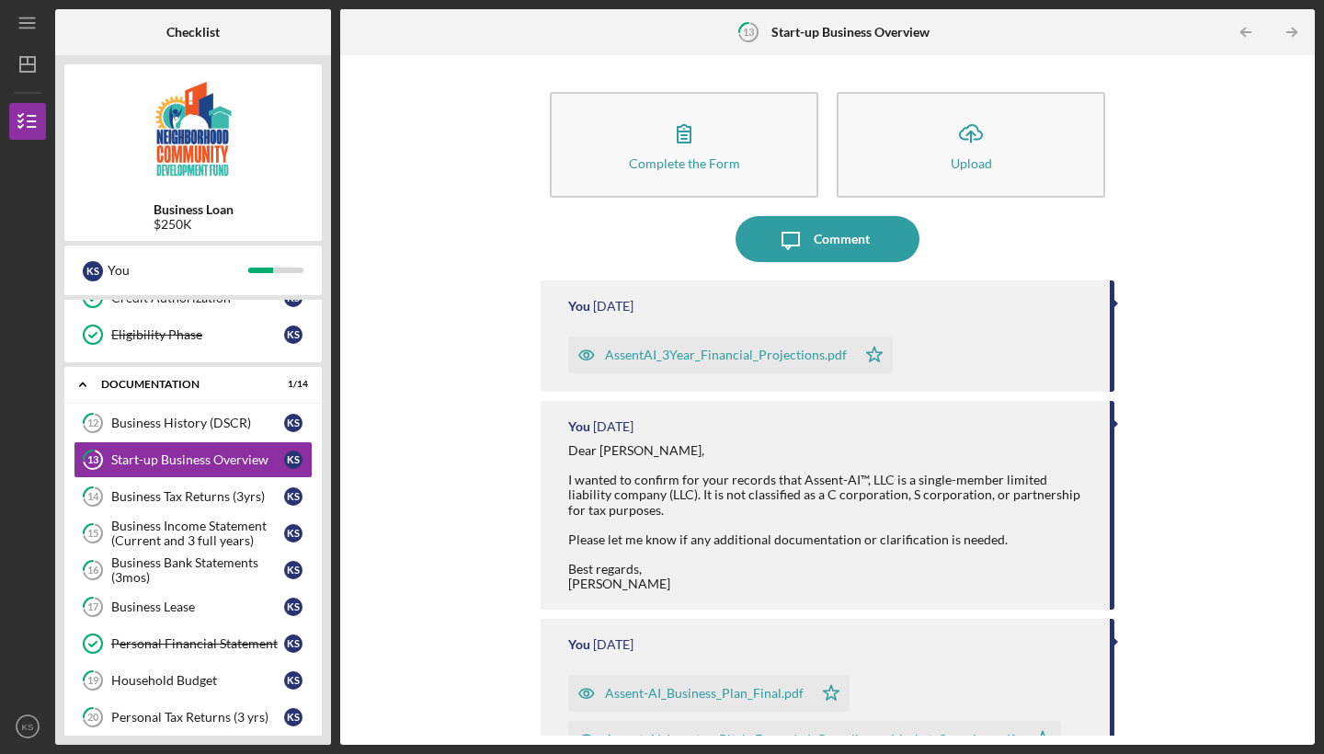
scroll to position [5, 0]
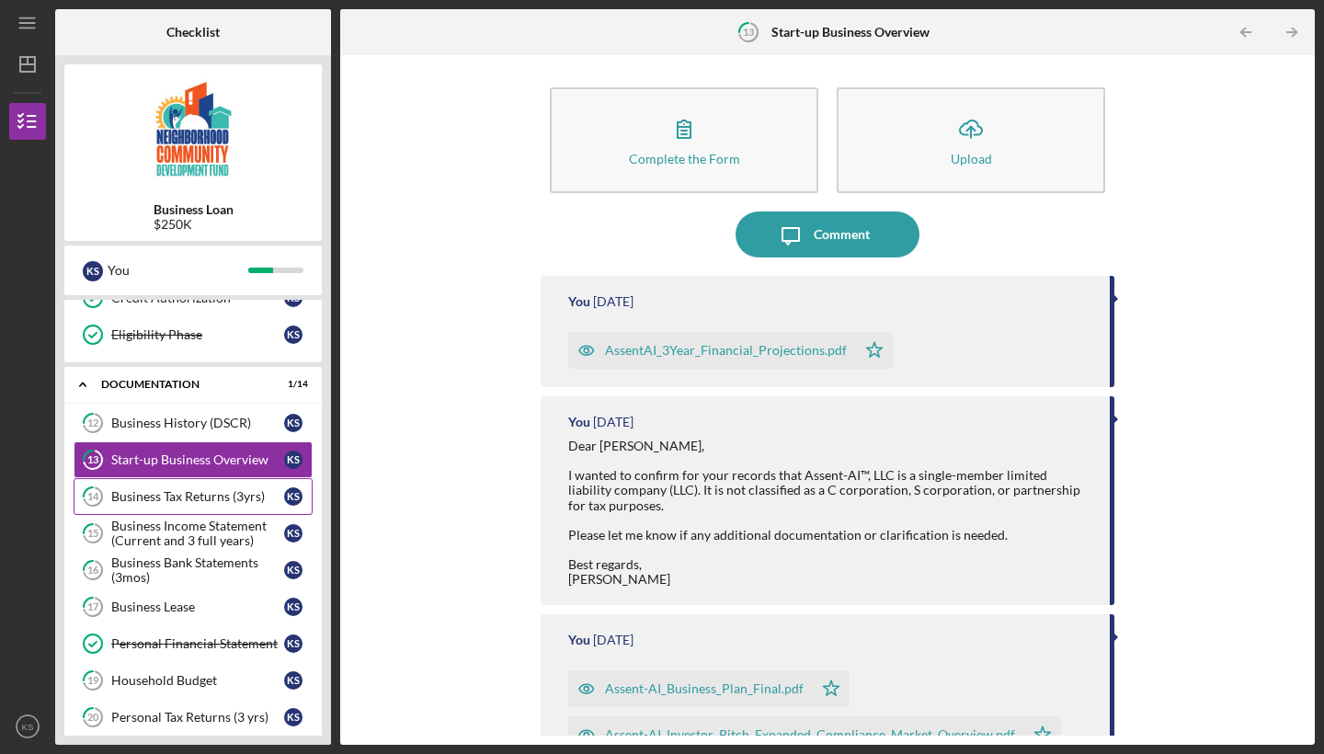
click at [211, 497] on div "Business Tax Returns (3yrs)" at bounding box center [197, 496] width 173 height 15
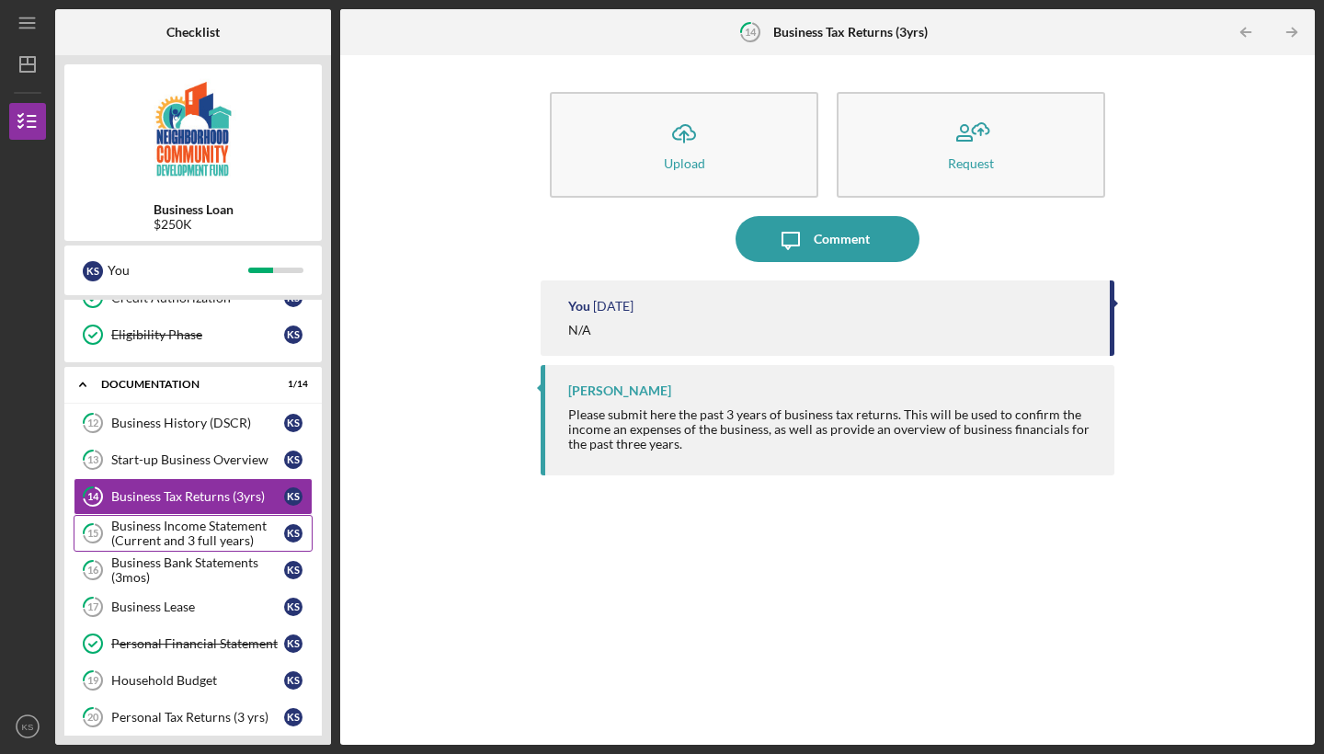
click at [193, 544] on div "Business Income Statement (Current and 3 full years)" at bounding box center [197, 533] width 173 height 29
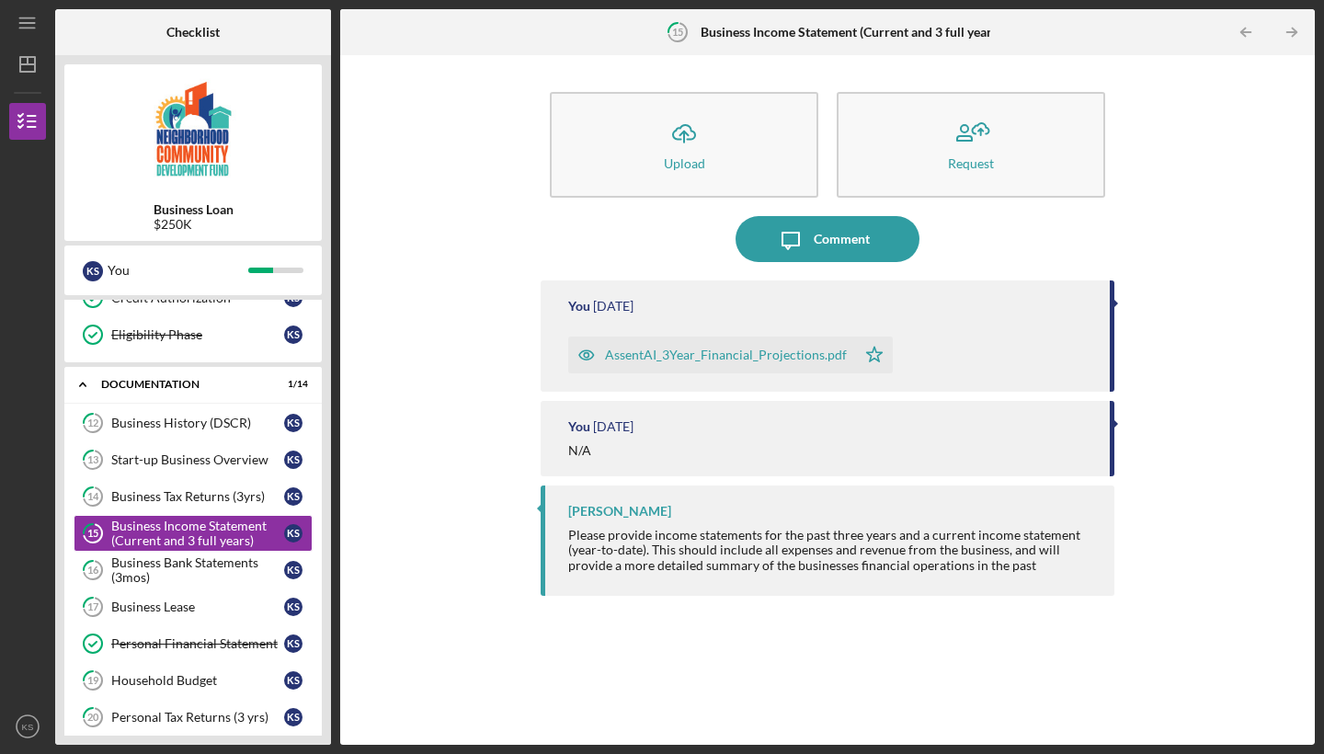
click at [768, 353] on div "AssentAI_3Year_Financial_Projections.pdf" at bounding box center [726, 355] width 242 height 15
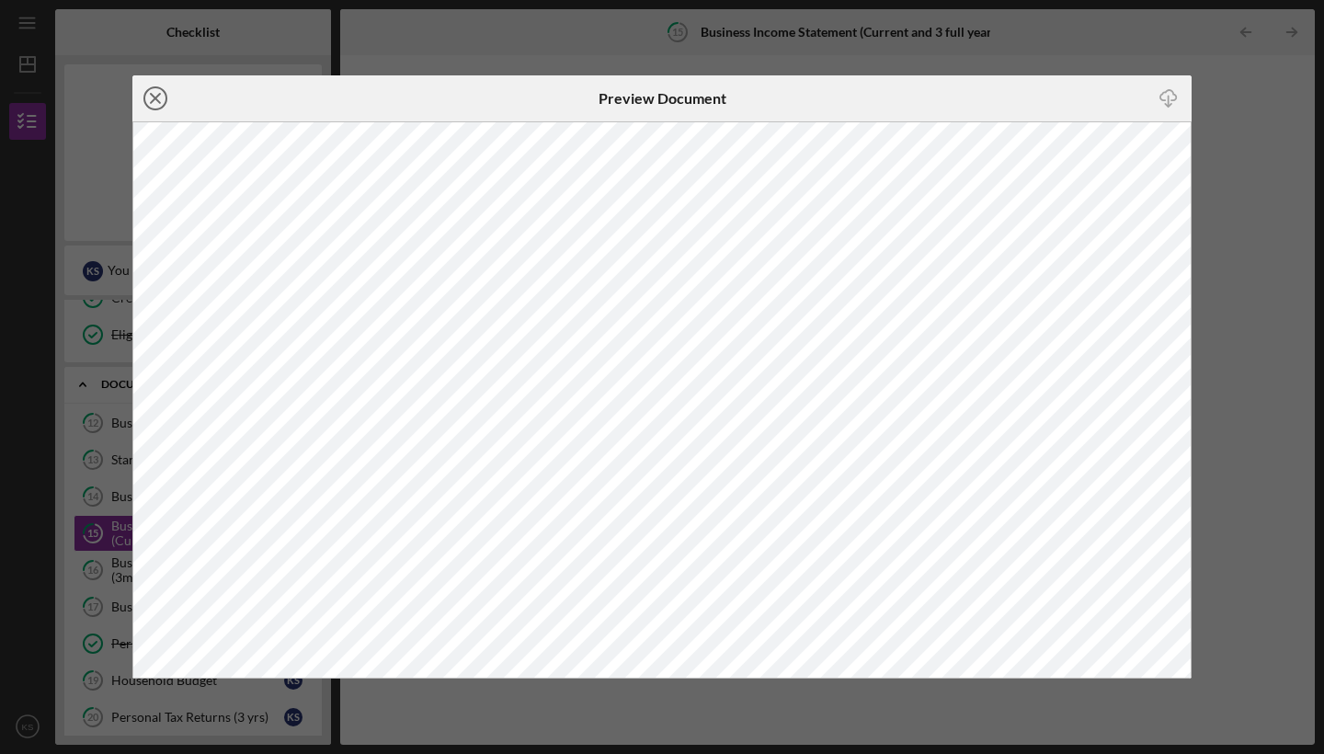
click at [156, 94] on icon "Icon/Close" at bounding box center [155, 98] width 46 height 46
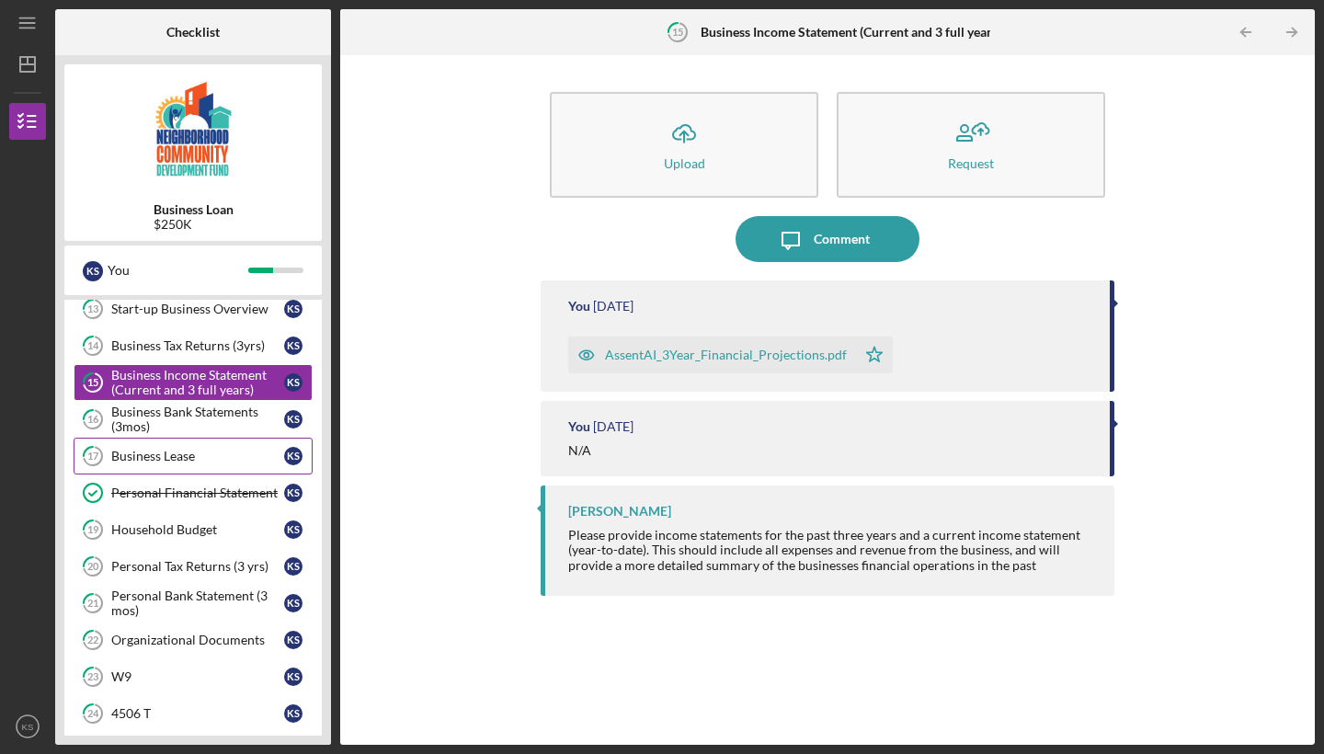
scroll to position [585, 0]
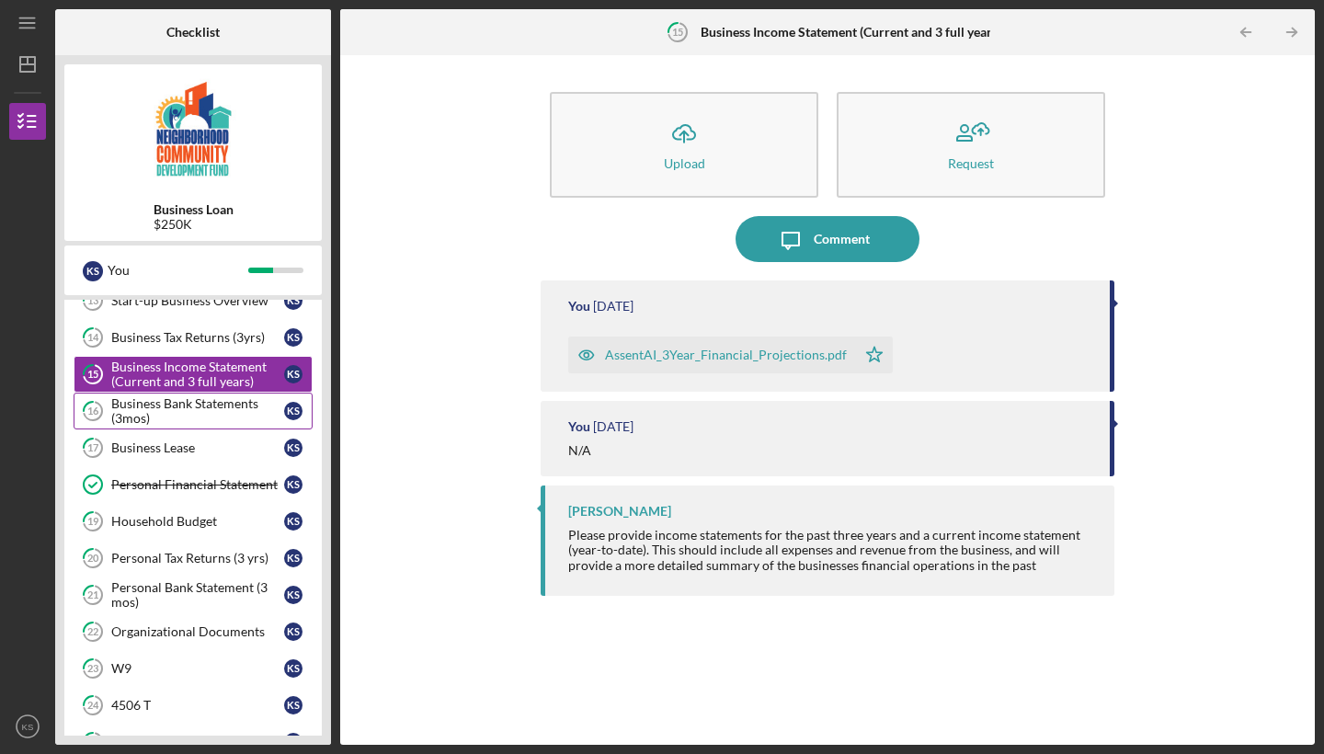
click at [177, 406] on div "Business Bank Statements (3mos)" at bounding box center [197, 410] width 173 height 29
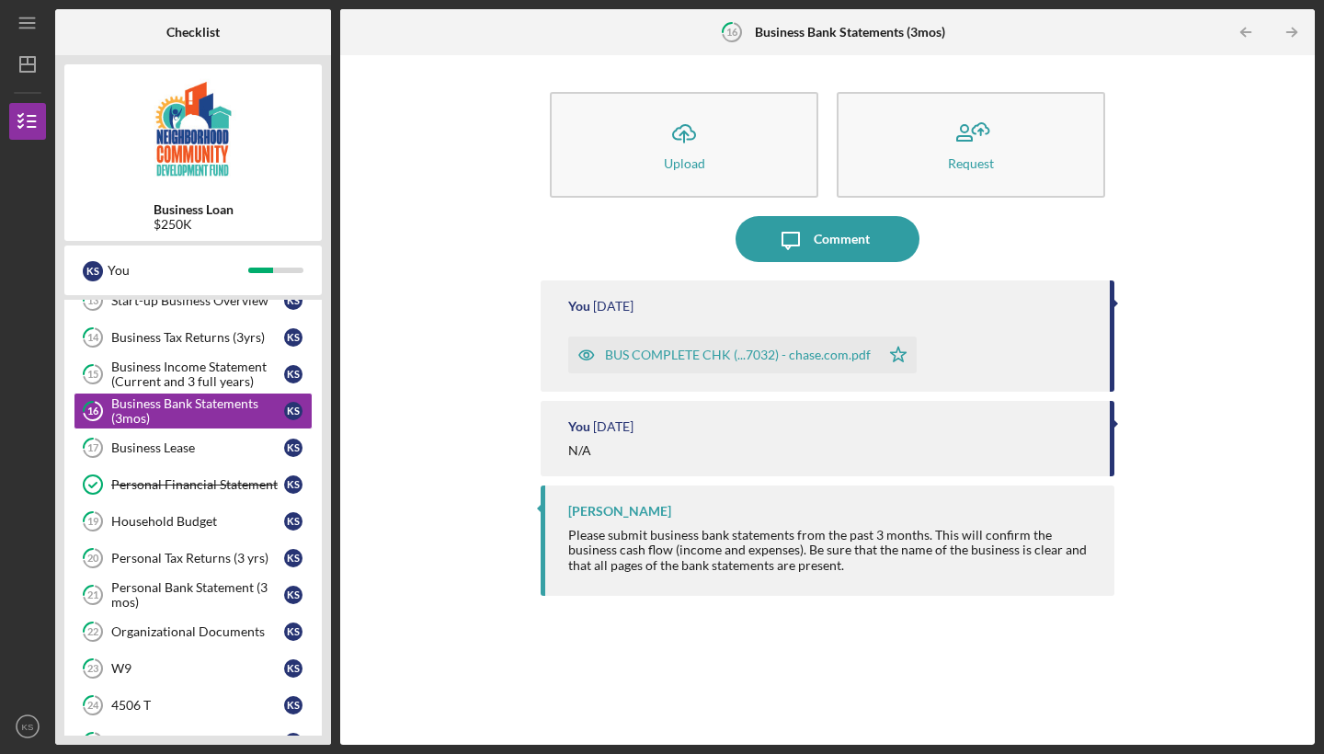
click at [741, 357] on div "BUS COMPLETE CHK (...7032) - chase.com.pdf" at bounding box center [738, 355] width 266 height 15
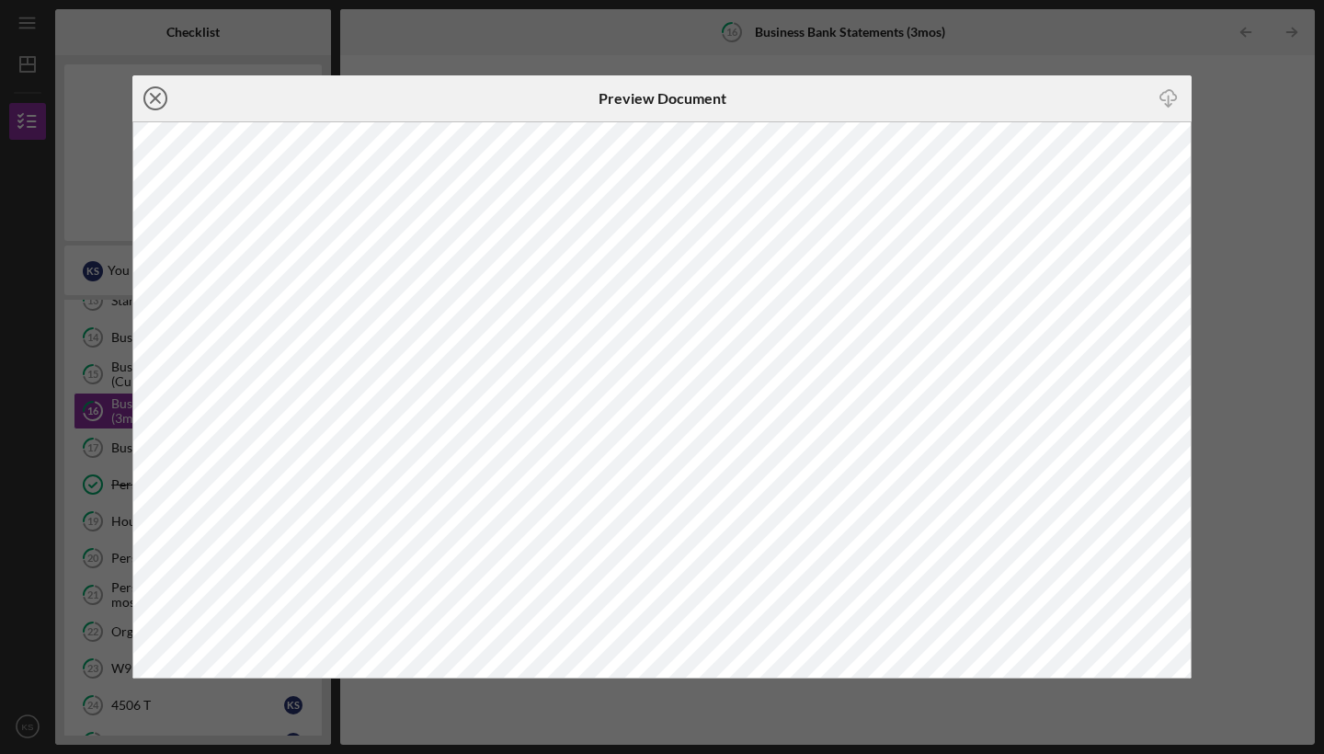
click at [155, 96] on icon "Icon/Close" at bounding box center [155, 98] width 46 height 46
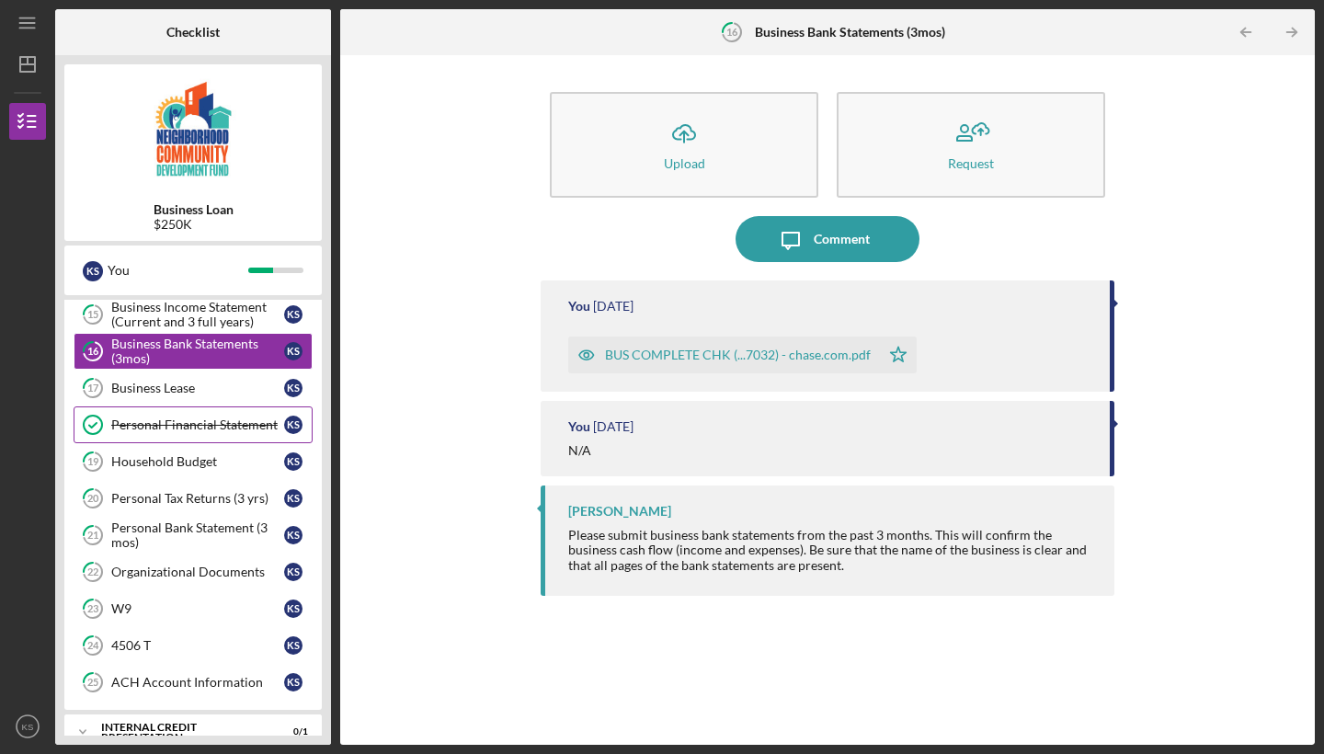
scroll to position [651, 0]
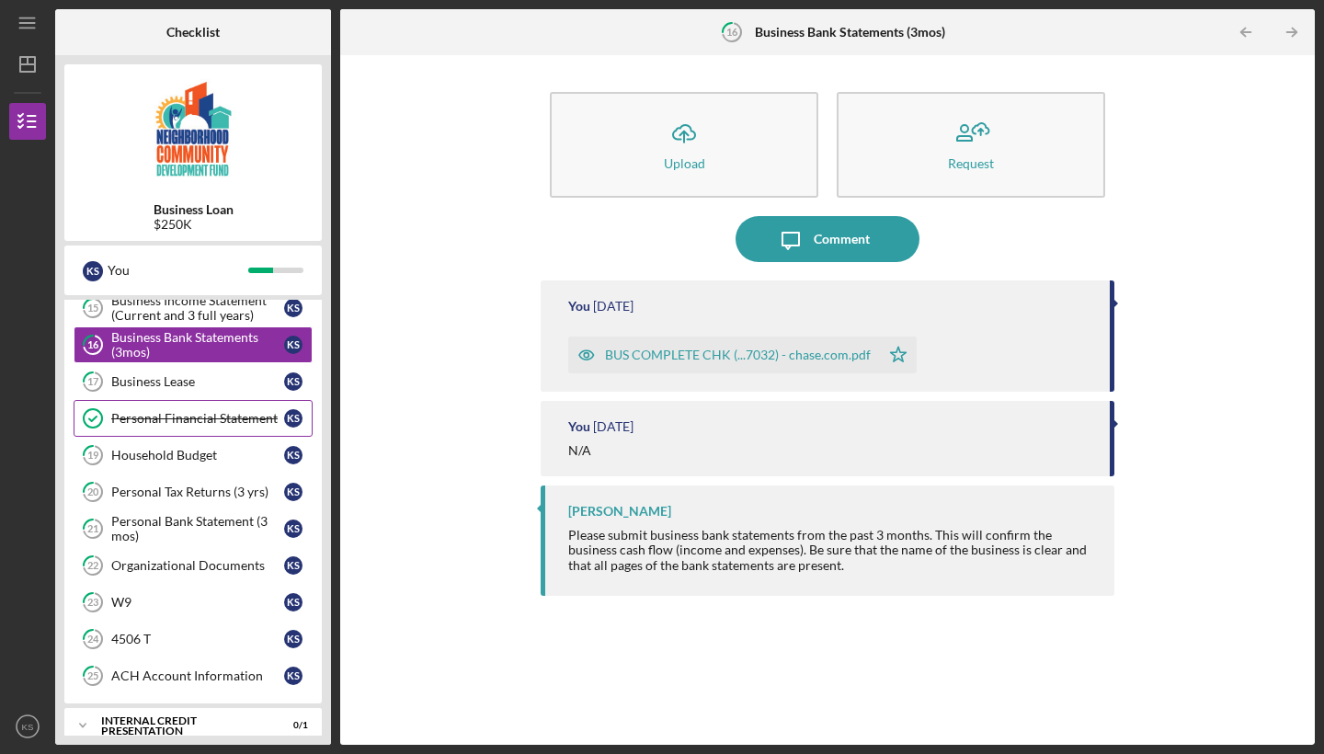
click at [166, 416] on div "Personal Financial Statement" at bounding box center [197, 418] width 173 height 15
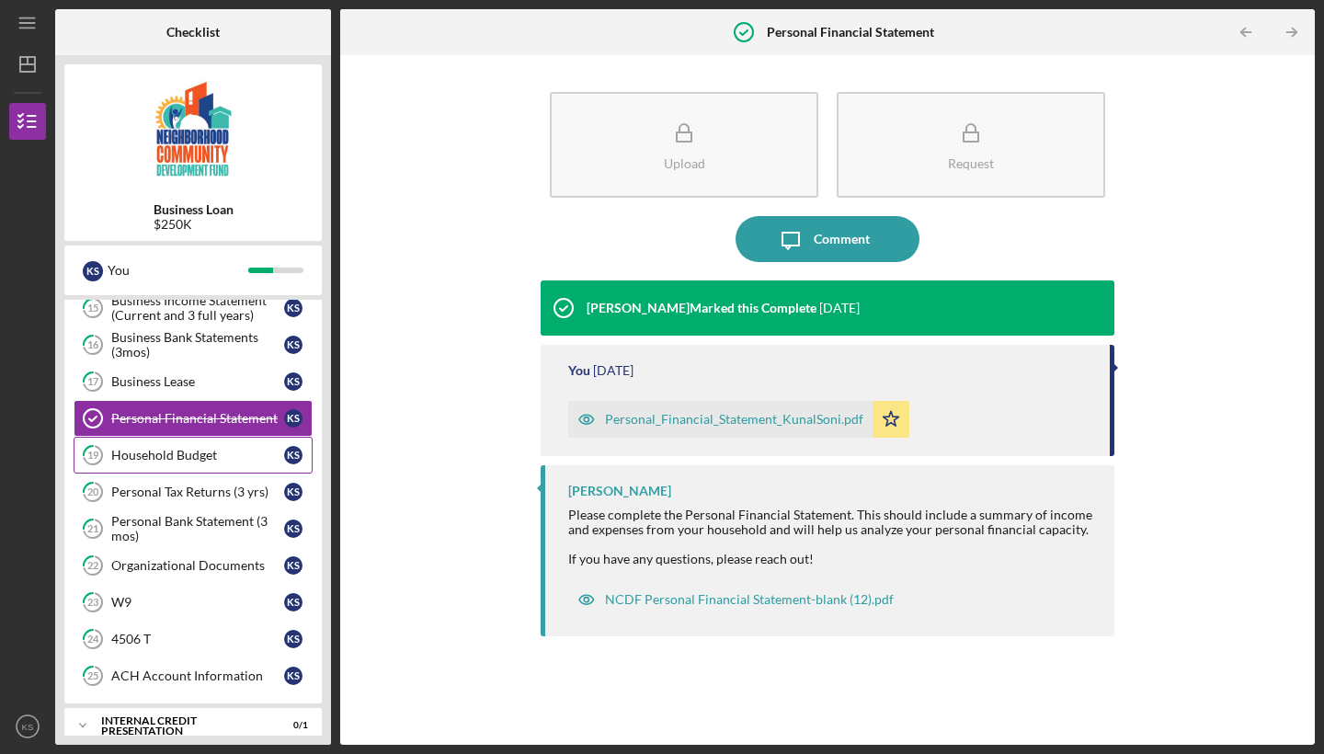
click at [164, 464] on link "19 Household Budget K S" at bounding box center [193, 455] width 239 height 37
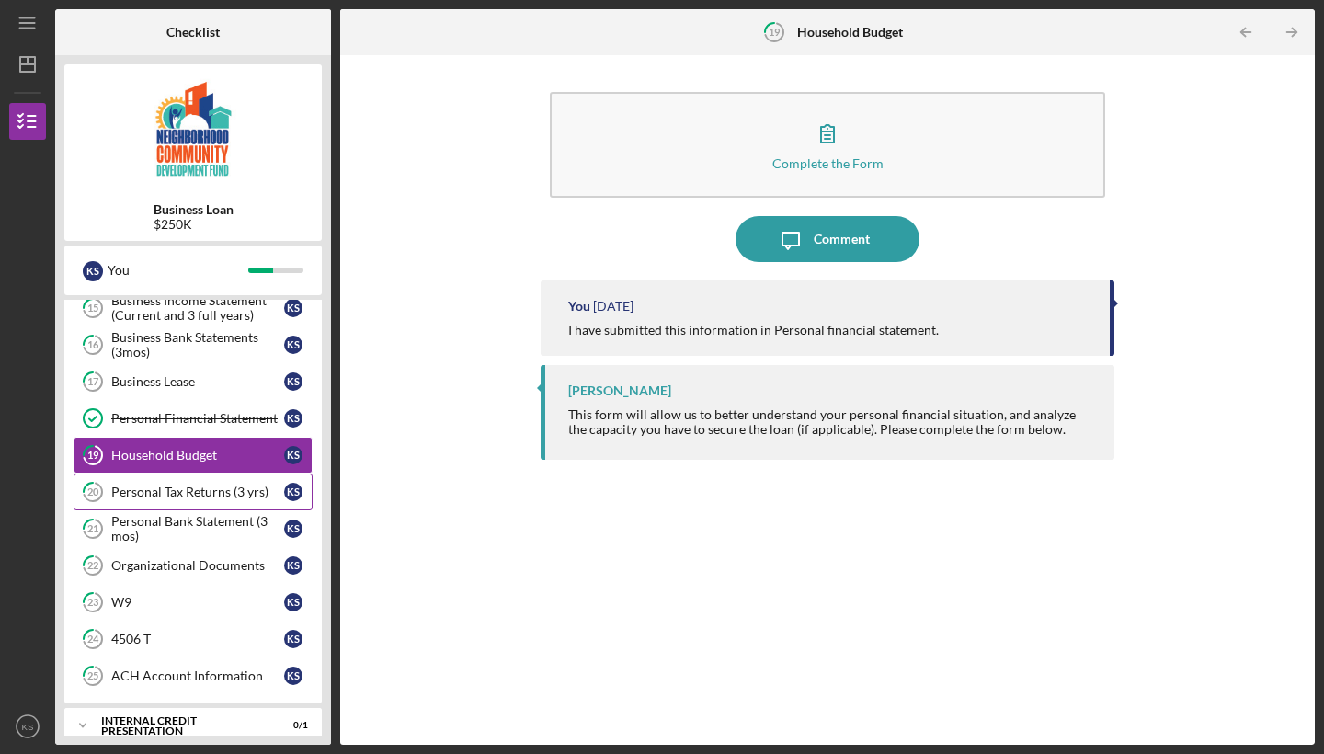
click at [202, 507] on link "20 Personal Tax Returns (3 yrs) K S" at bounding box center [193, 492] width 239 height 37
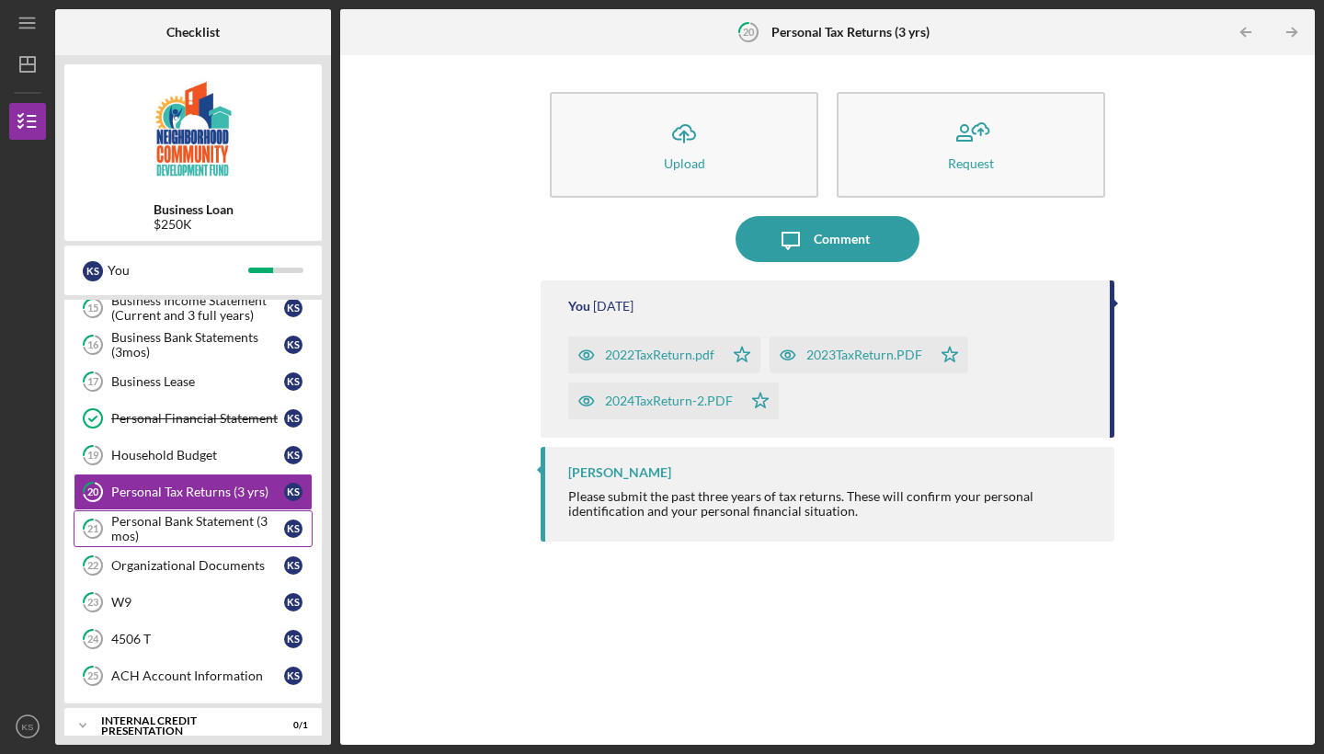
click at [164, 532] on div "Personal Bank Statement (3 mos)" at bounding box center [197, 528] width 173 height 29
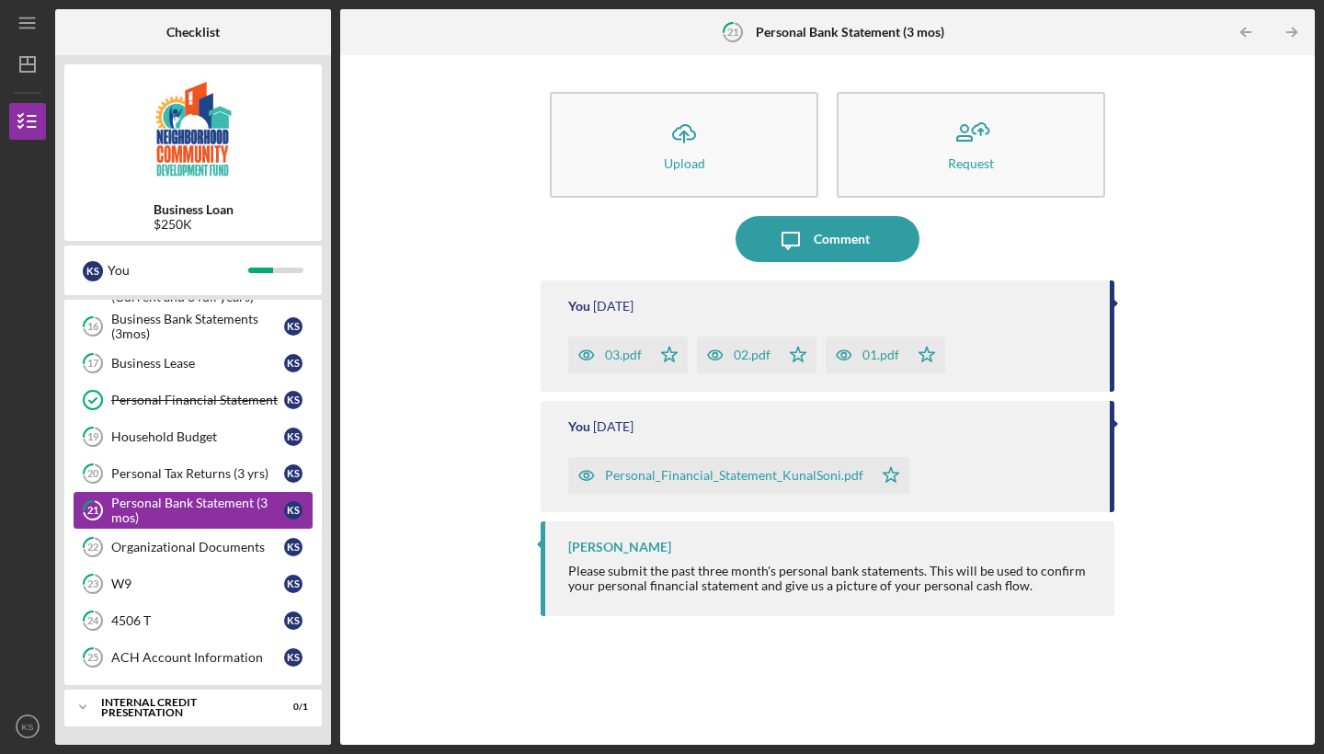
scroll to position [670, 0]
click at [171, 533] on link "22 Organizational Documents K S" at bounding box center [193, 547] width 239 height 37
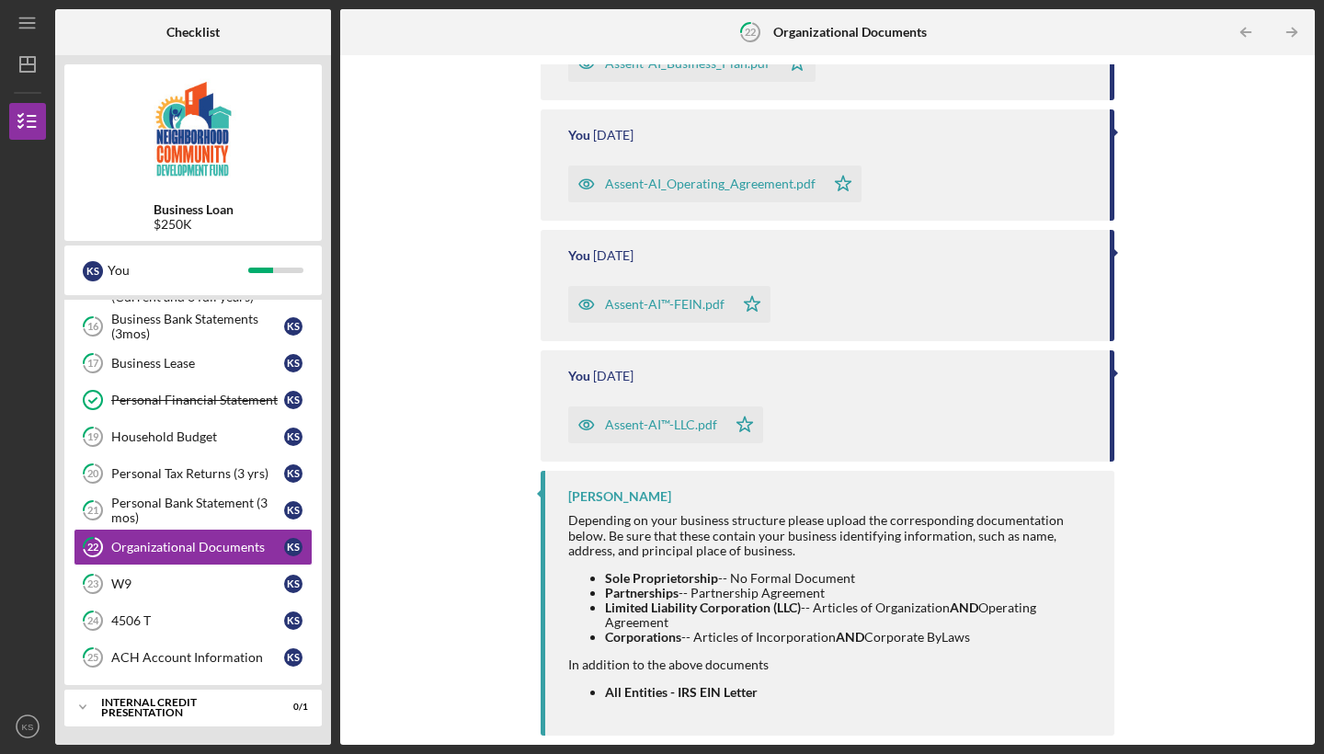
scroll to position [291, 0]
click at [677, 430] on div "Assent-AI™-LLC.pdf" at bounding box center [661, 425] width 112 height 15
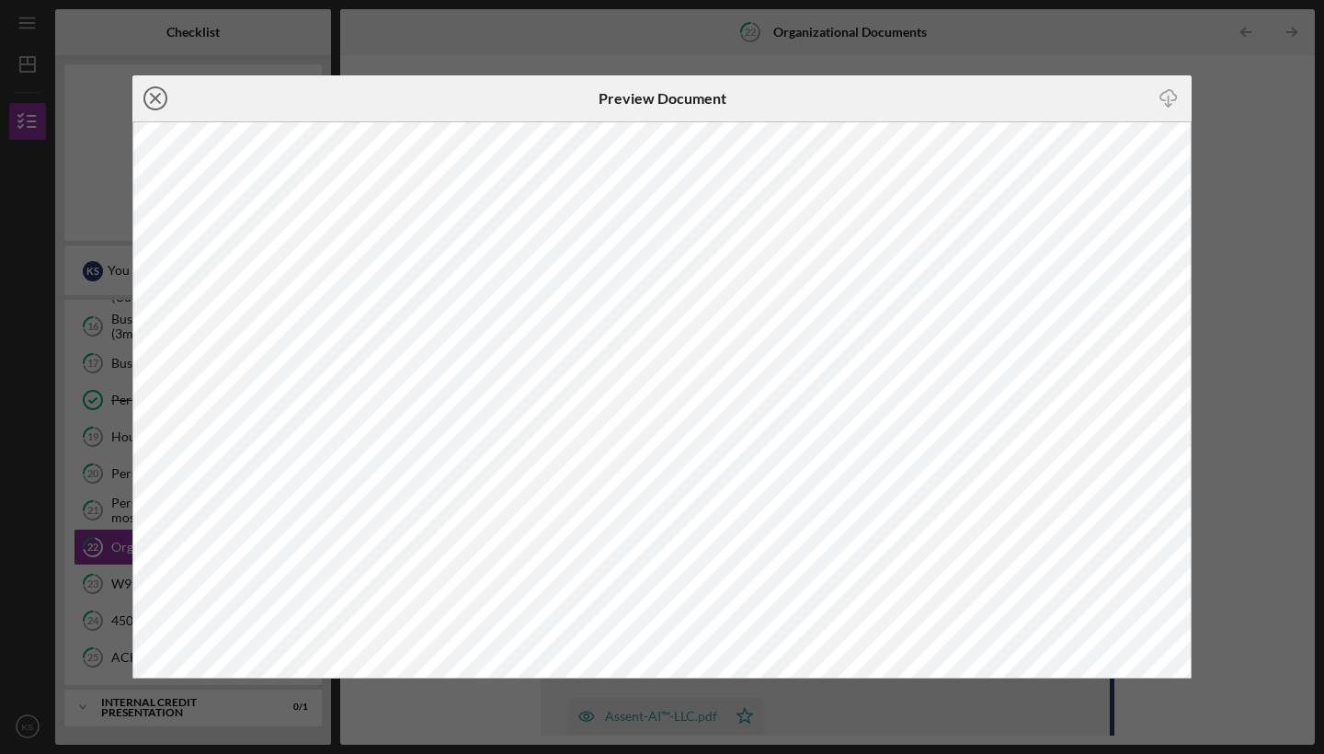
click at [155, 104] on icon "Icon/Close" at bounding box center [155, 98] width 46 height 46
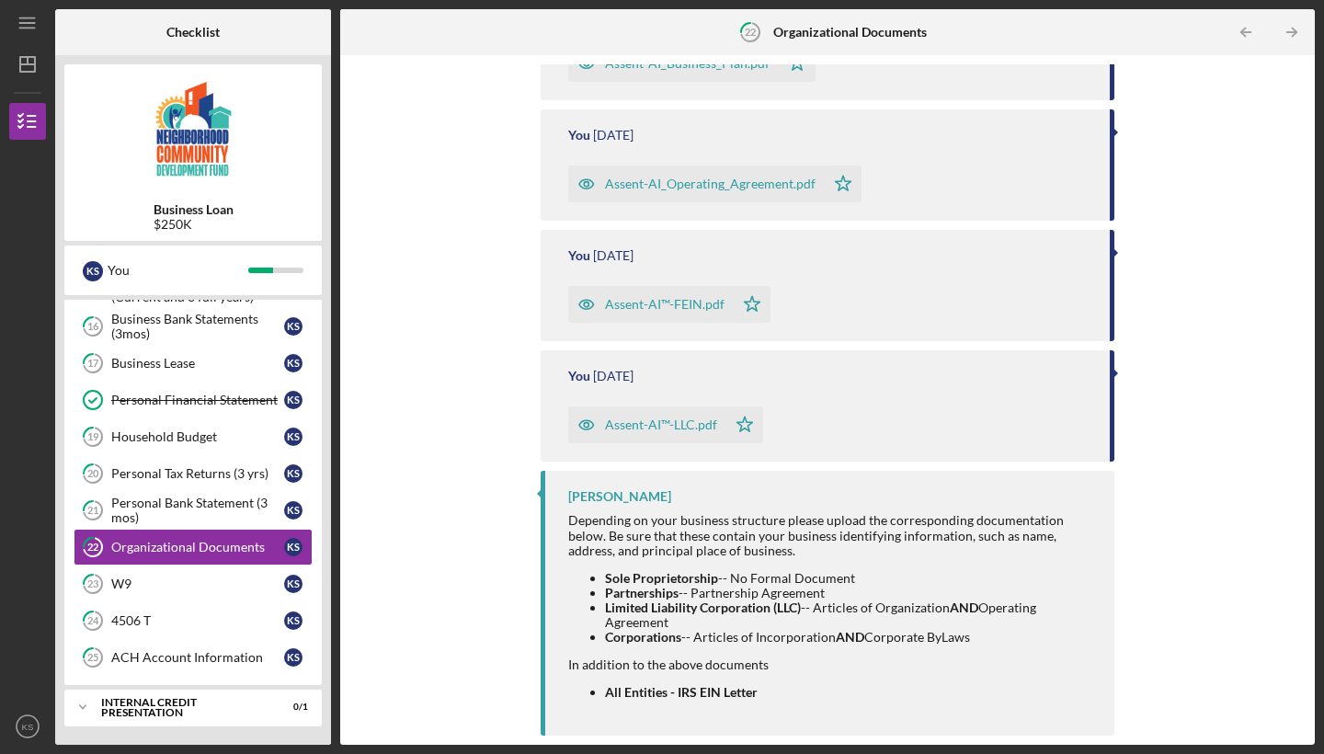
scroll to position [291, 0]
click at [663, 182] on div "Assent-AI_Operating_Agreement.pdf" at bounding box center [710, 184] width 211 height 15
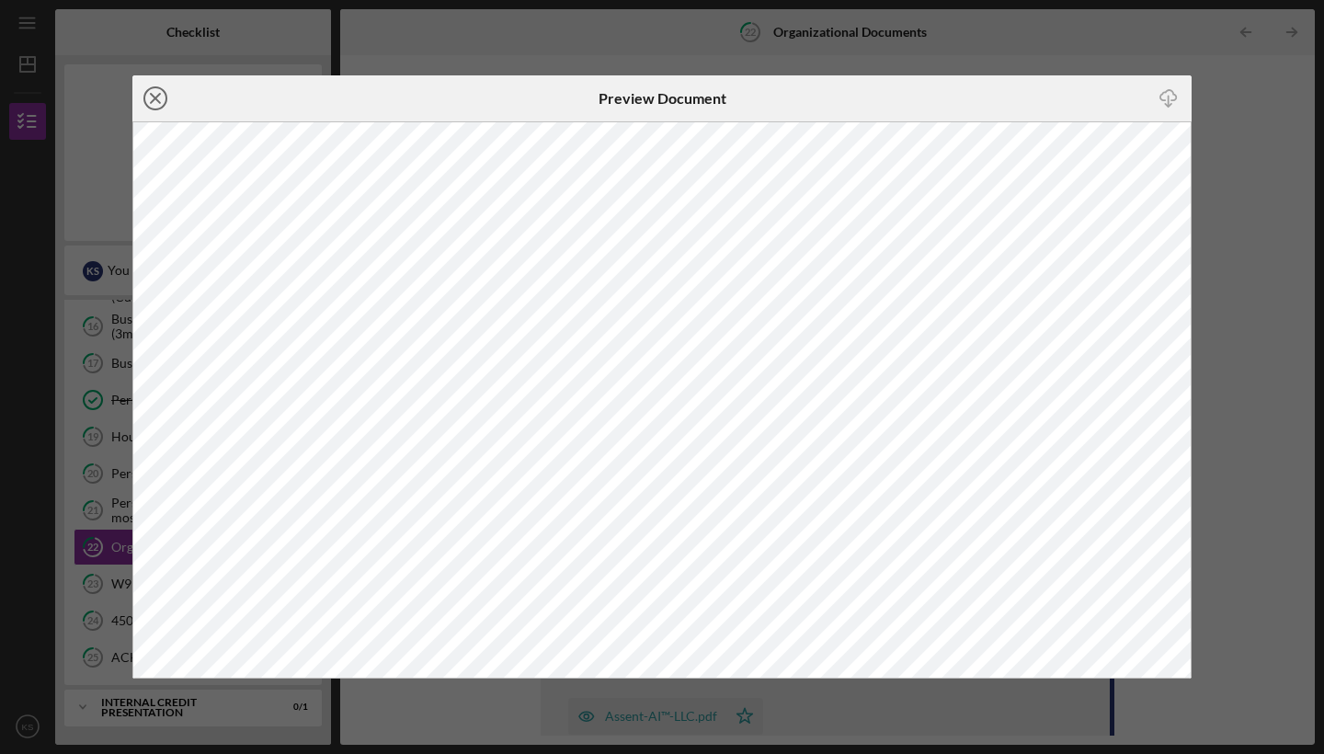
click at [154, 98] on icon "Icon/Close" at bounding box center [155, 98] width 46 height 46
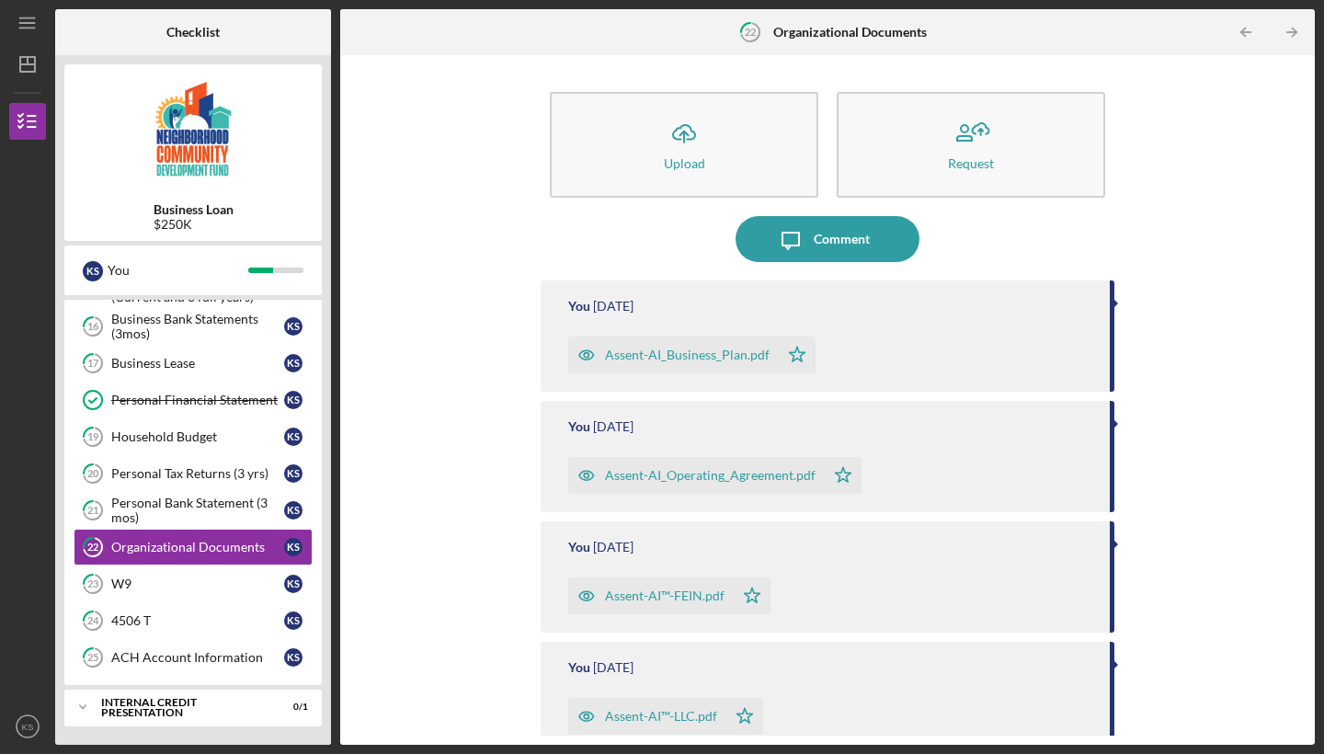
click at [696, 355] on div "Assent-AI_Business_Plan.pdf" at bounding box center [687, 355] width 165 height 15
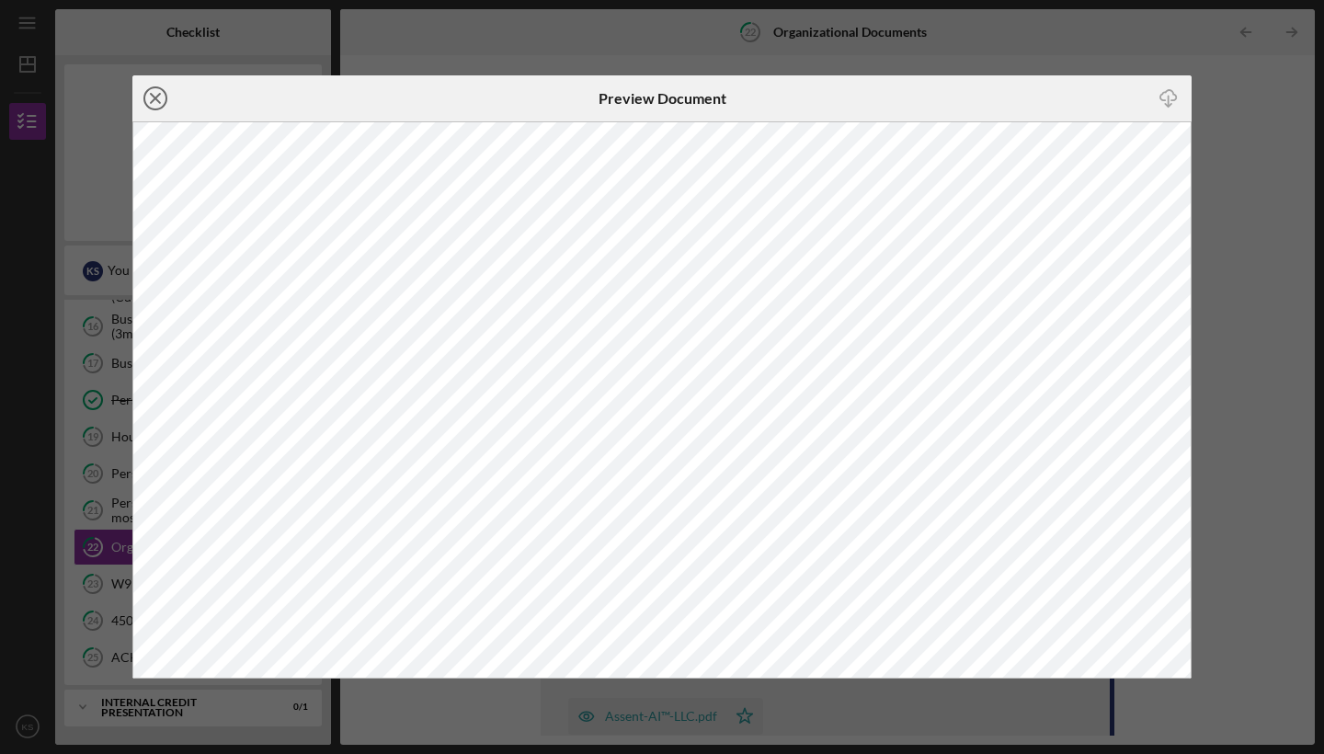
click at [157, 91] on icon "Icon/Close" at bounding box center [155, 98] width 46 height 46
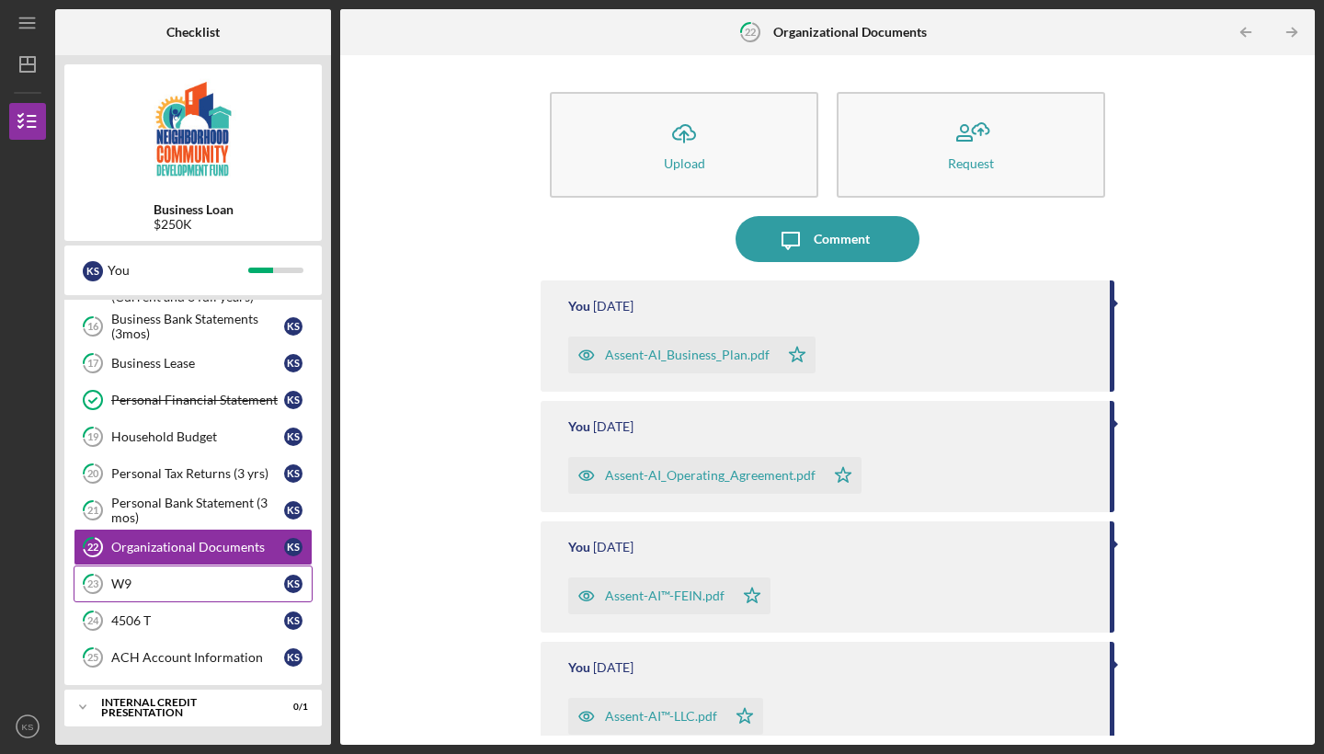
click at [183, 593] on link "23 W9 K S" at bounding box center [193, 584] width 239 height 37
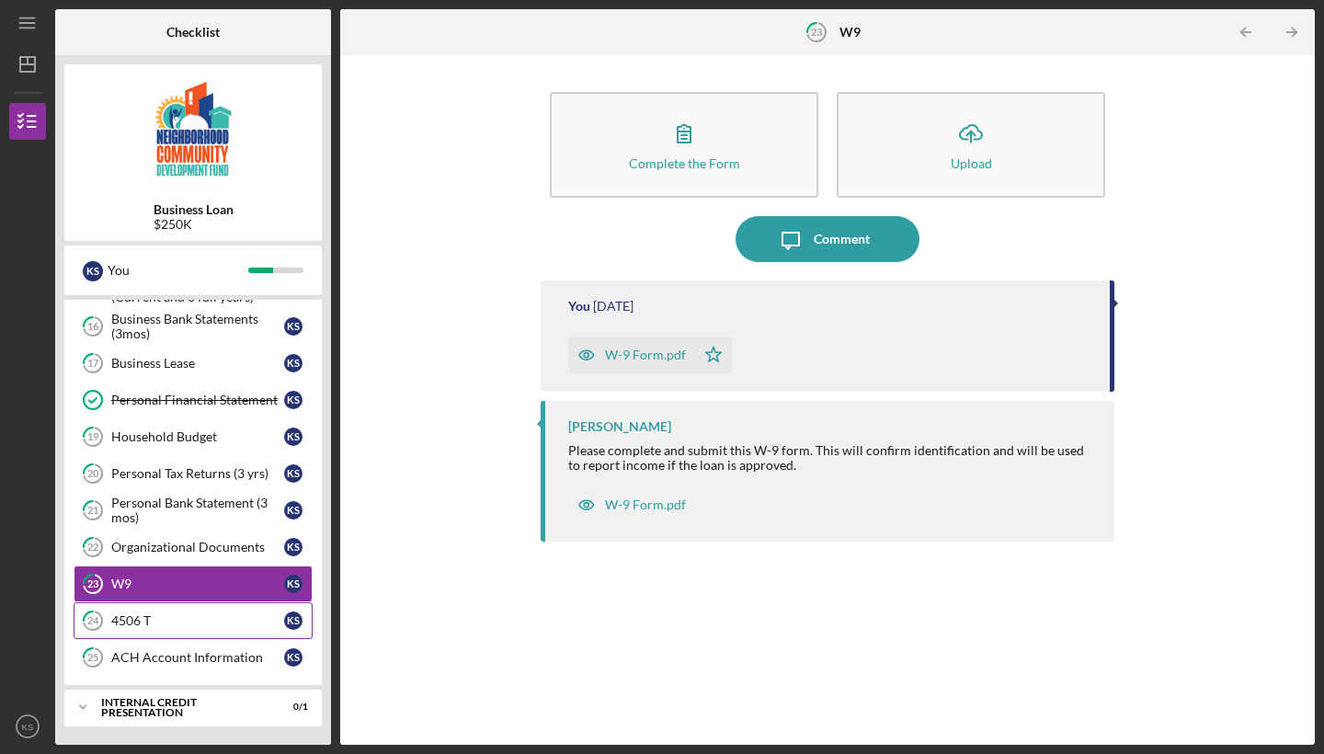
click at [175, 622] on div "4506 T" at bounding box center [197, 620] width 173 height 15
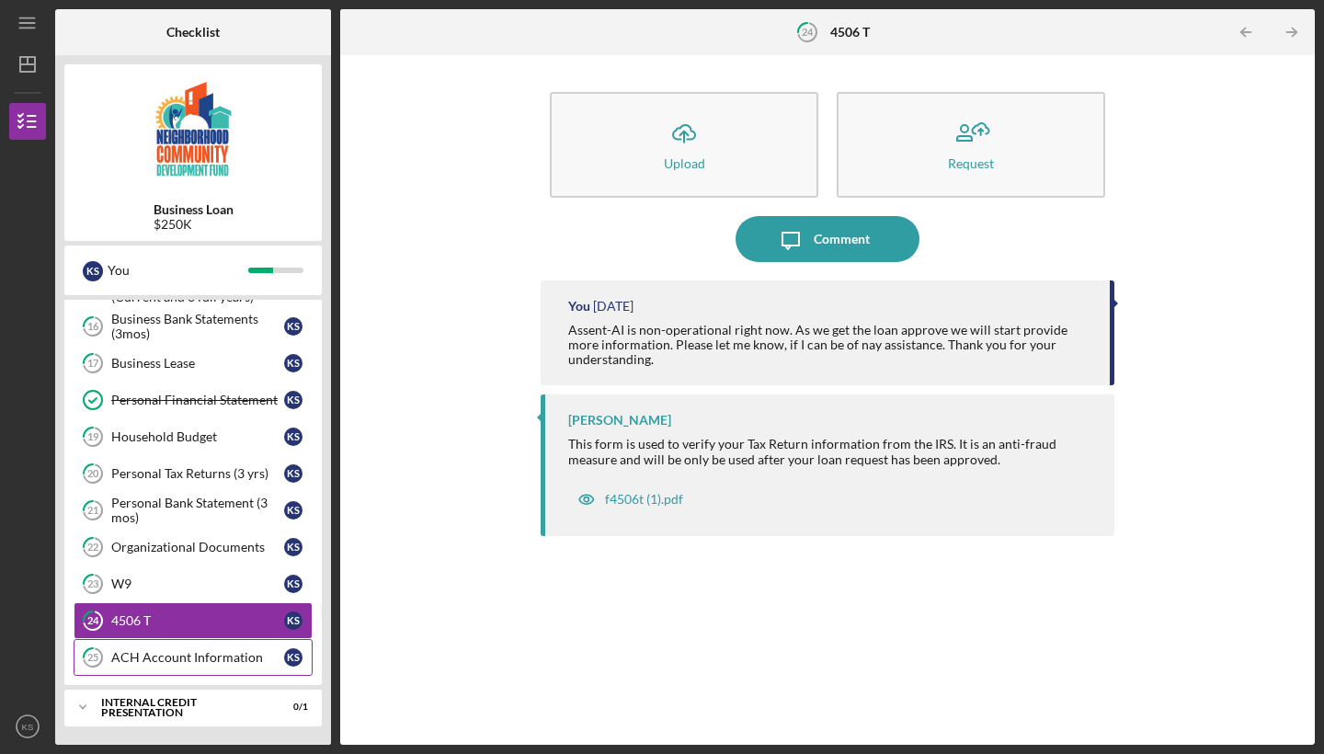
click at [185, 654] on div "ACH Account Information" at bounding box center [197, 657] width 173 height 15
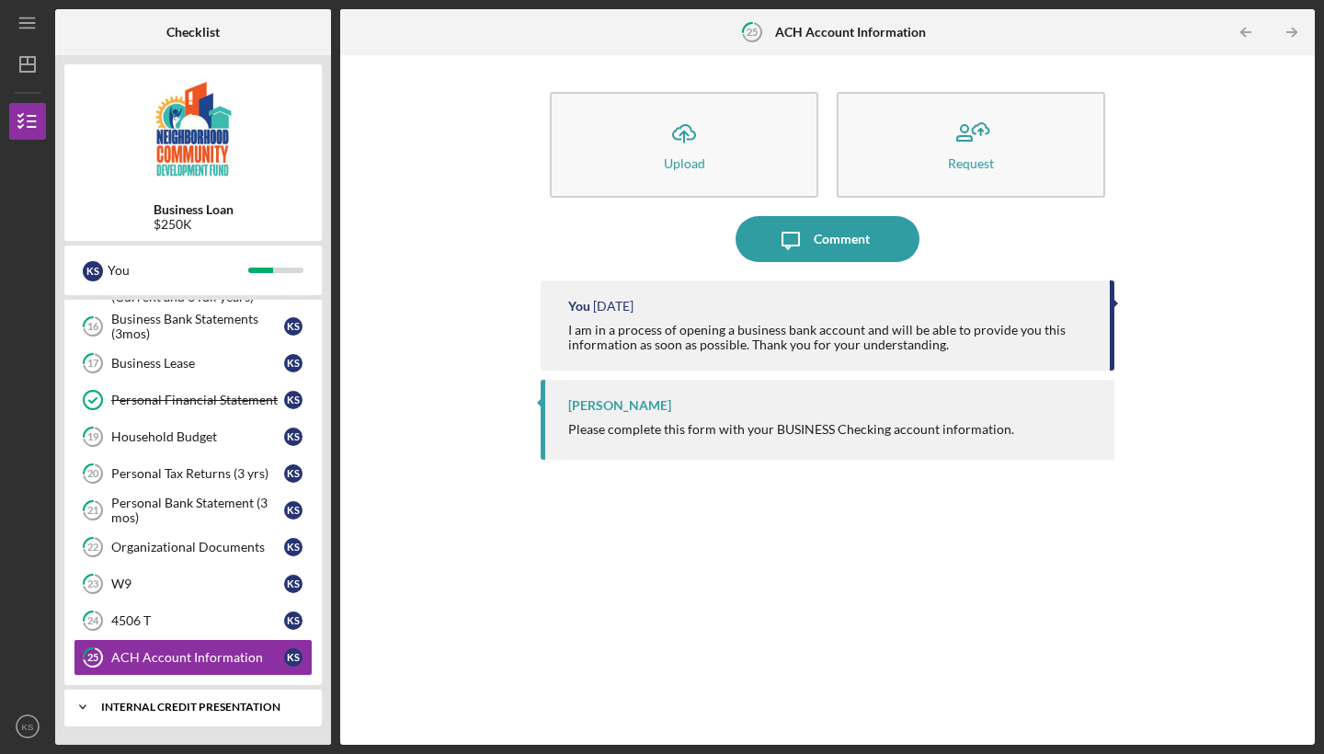
click at [187, 701] on div "Icon/Expander Internal Credit Presentation 0 / 1" at bounding box center [193, 707] width 258 height 37
